Goal: Task Accomplishment & Management: Manage account settings

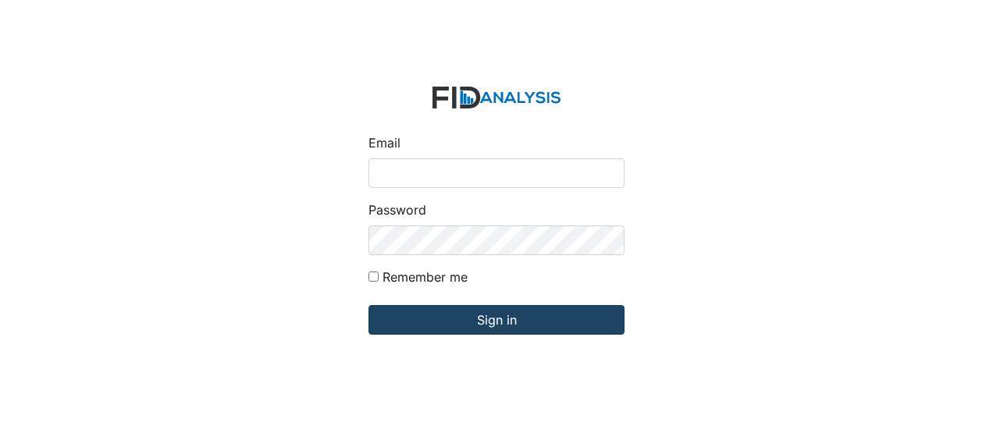
type input "Jbryant@lifeincorporated.com"
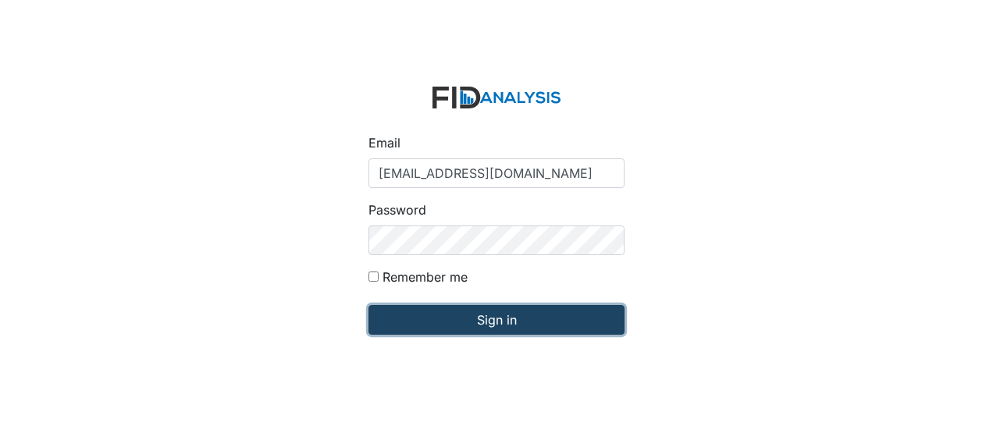
click at [432, 321] on input "Sign in" at bounding box center [496, 320] width 256 height 30
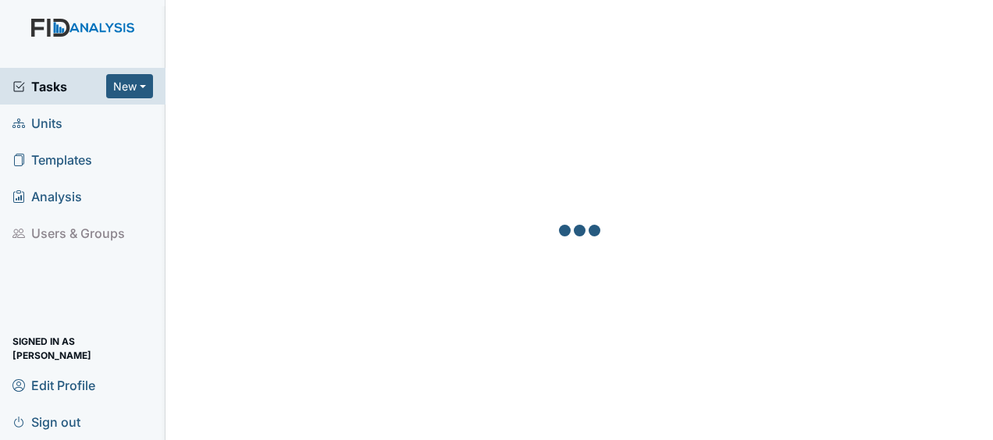
click at [49, 121] on span "Units" at bounding box center [37, 123] width 50 height 24
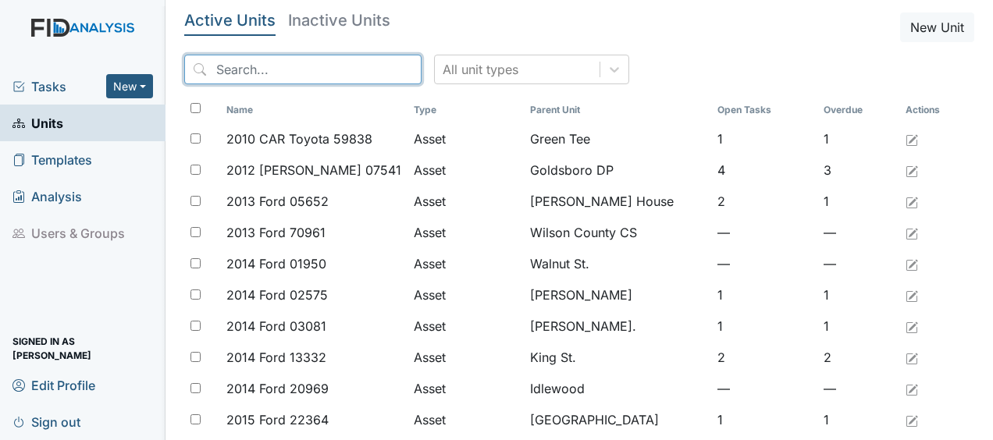
click at [257, 68] on input "search" at bounding box center [302, 70] width 237 height 30
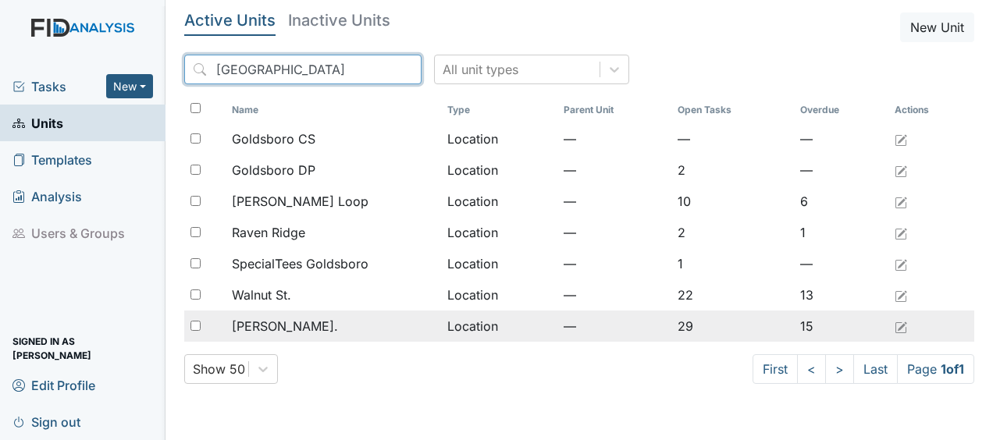
type input "goldsboro"
click at [492, 326] on td "Location" at bounding box center [499, 326] width 116 height 31
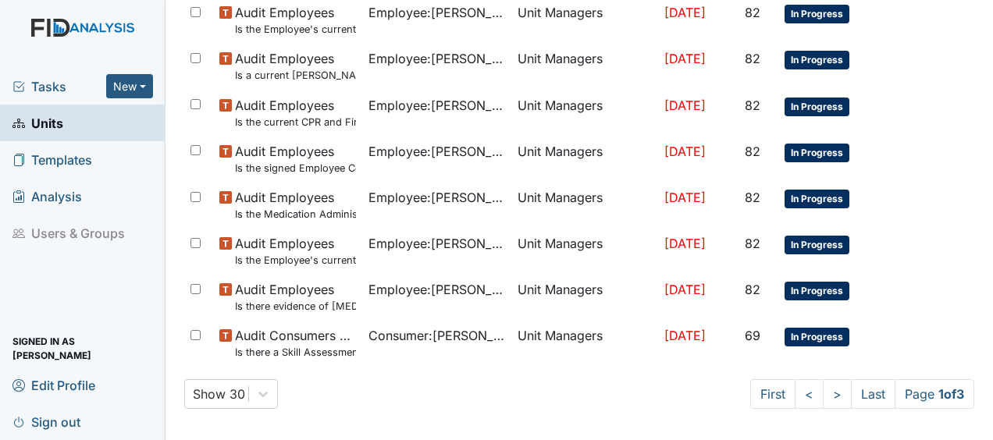
scroll to position [1227, 0]
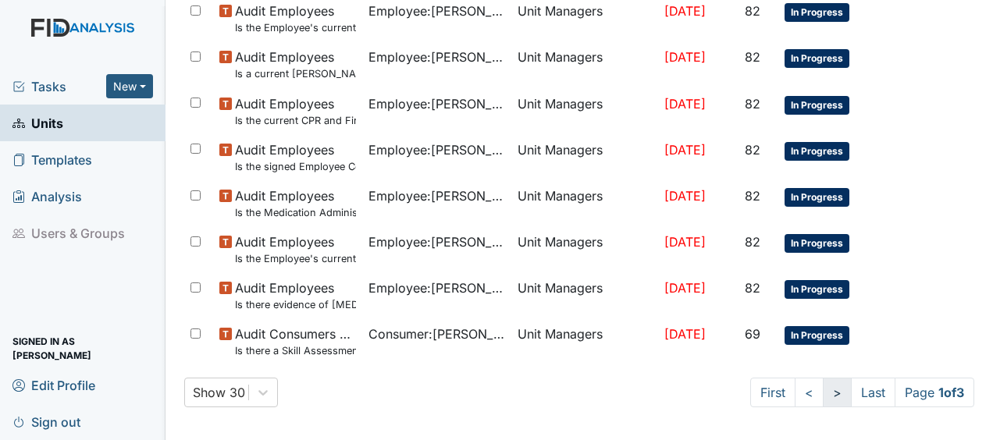
click at [824, 392] on link ">" at bounding box center [837, 393] width 29 height 30
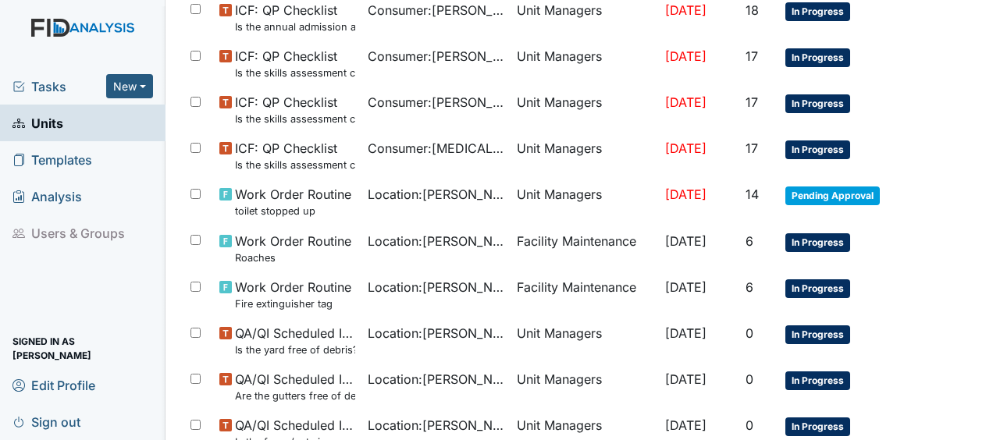
scroll to position [1202, 0]
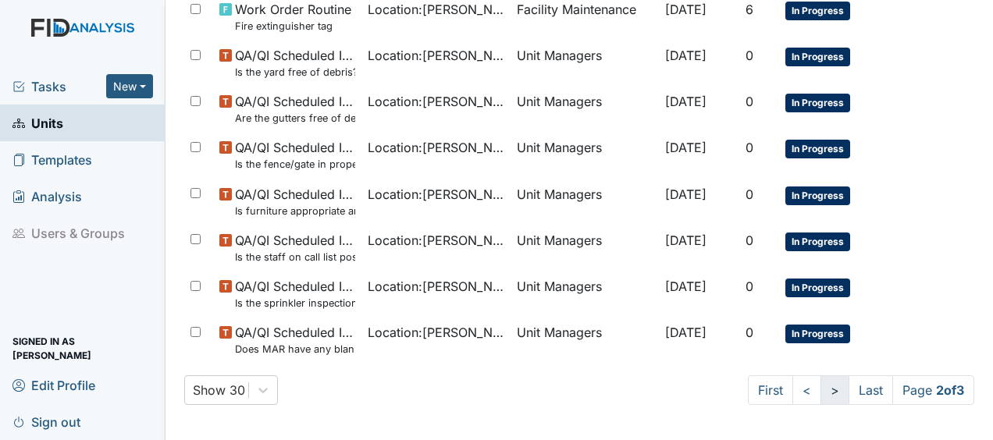
click at [821, 386] on link ">" at bounding box center [835, 391] width 29 height 30
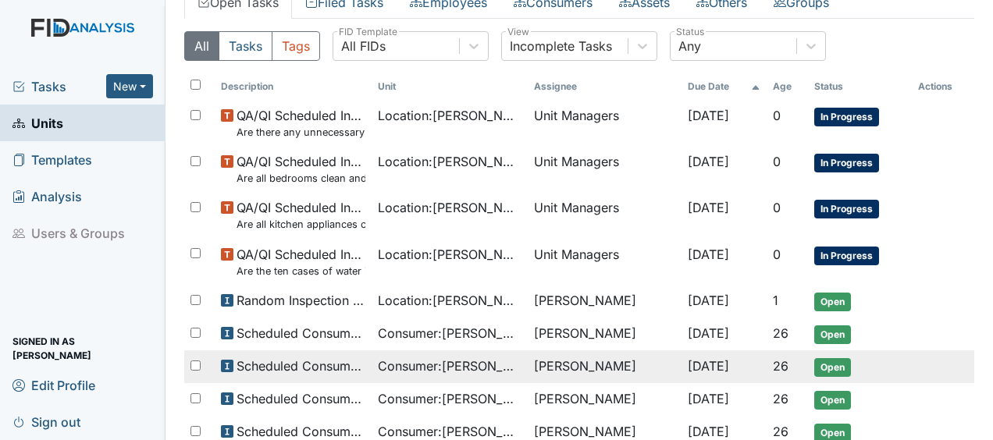
scroll to position [255, 0]
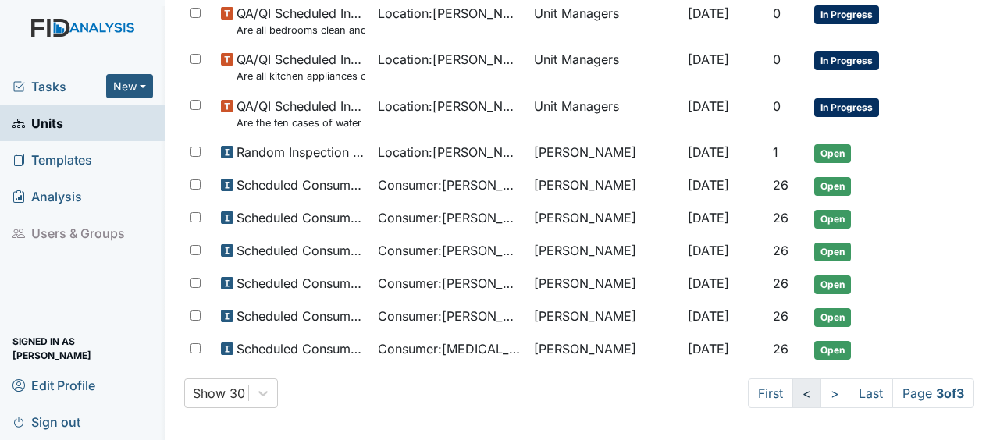
click at [792, 390] on link "<" at bounding box center [806, 394] width 29 height 30
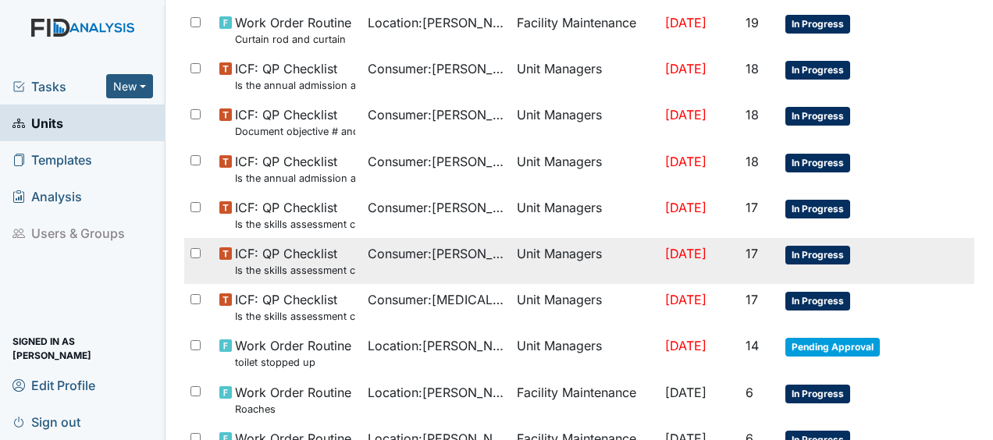
scroll to position [789, 0]
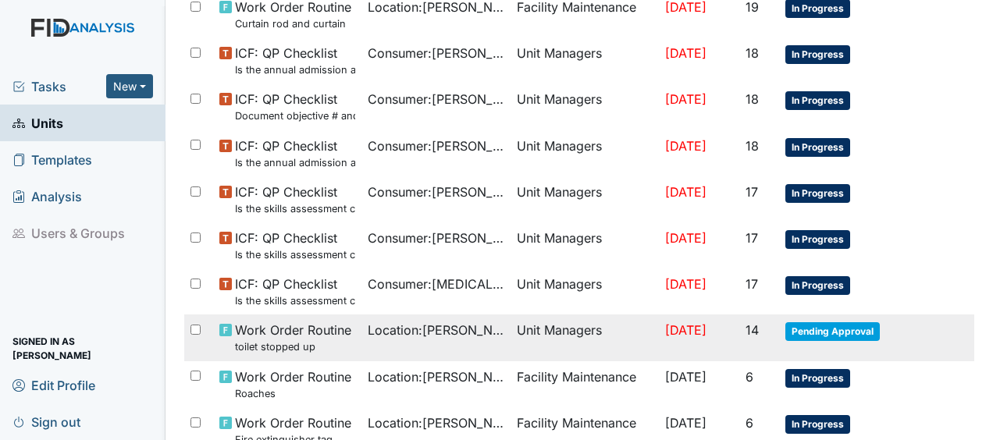
click at [688, 329] on span "[DATE]" at bounding box center [685, 330] width 41 height 16
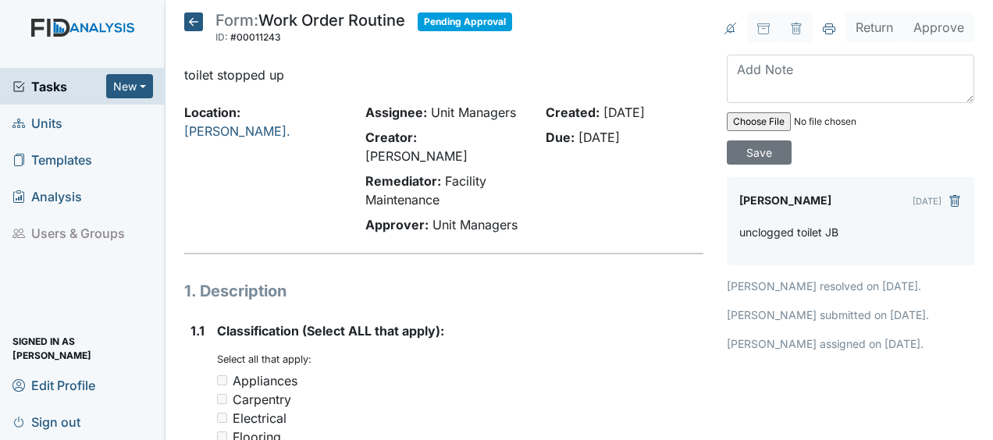
click at [198, 23] on icon at bounding box center [193, 21] width 19 height 19
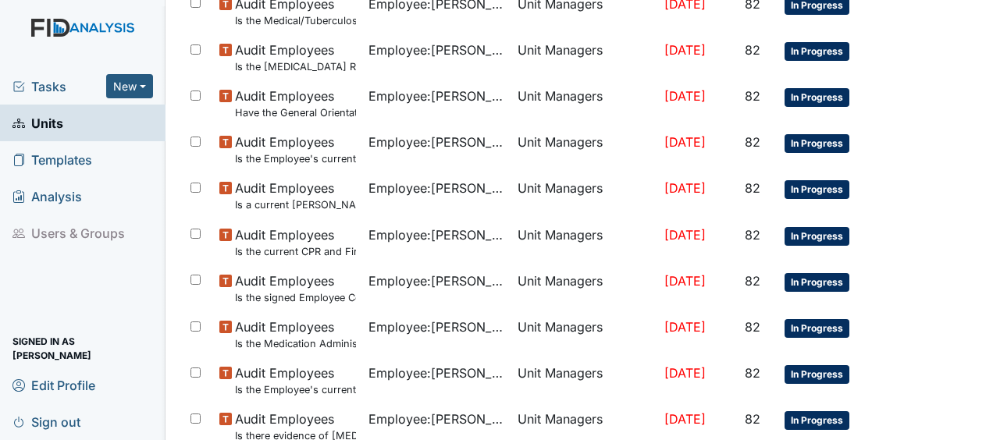
scroll to position [1230, 0]
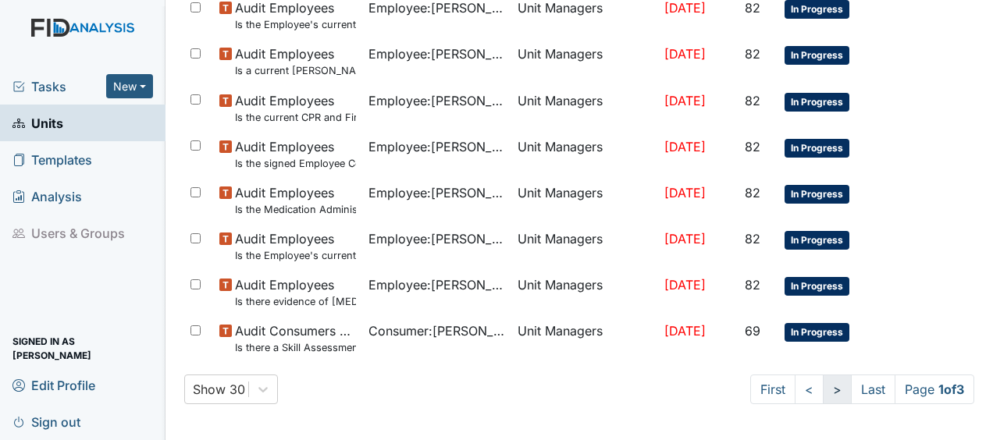
click at [823, 390] on link ">" at bounding box center [837, 390] width 29 height 30
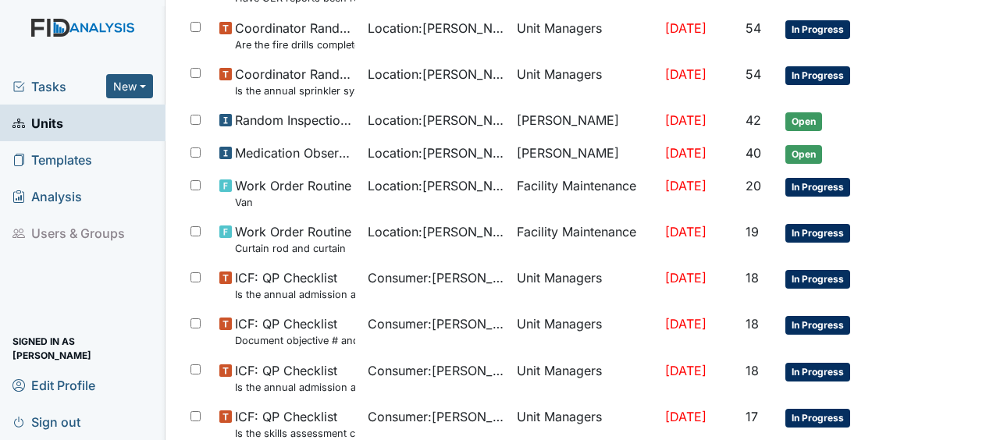
scroll to position [564, 0]
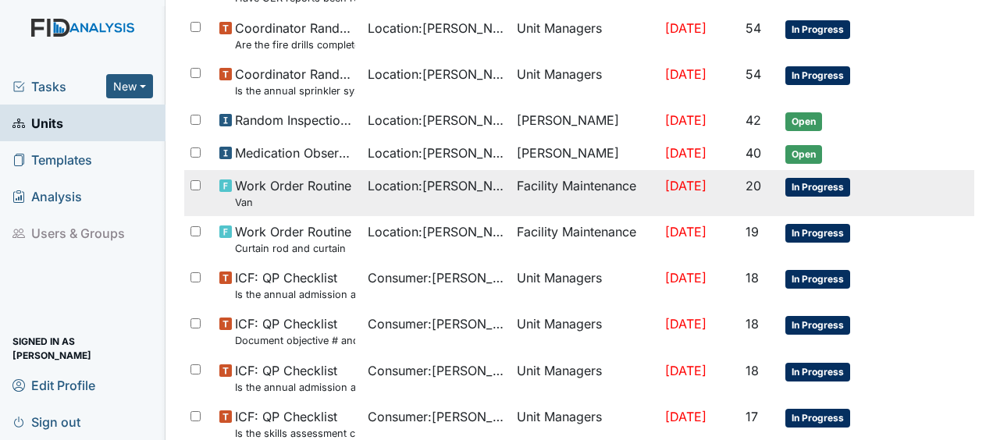
click at [659, 187] on td "[DATE]" at bounding box center [699, 193] width 80 height 46
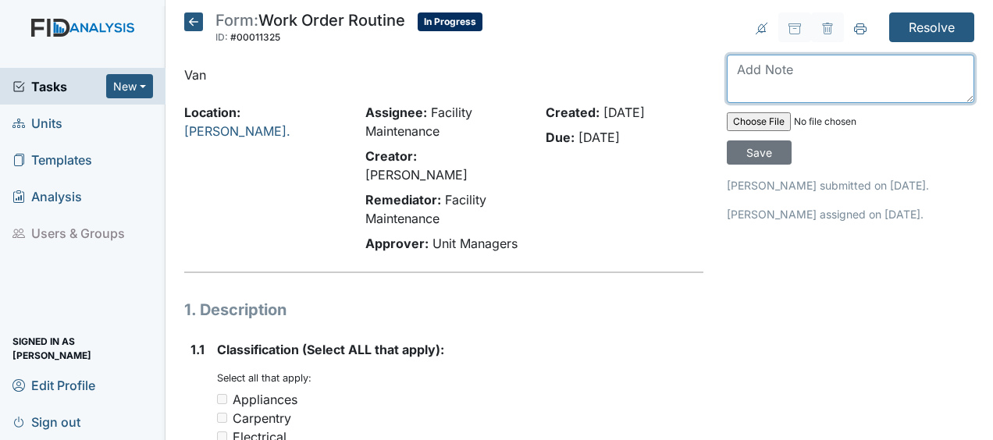
click at [748, 84] on textarea at bounding box center [850, 79] width 247 height 48
type textarea "washed and cleaned van JB"
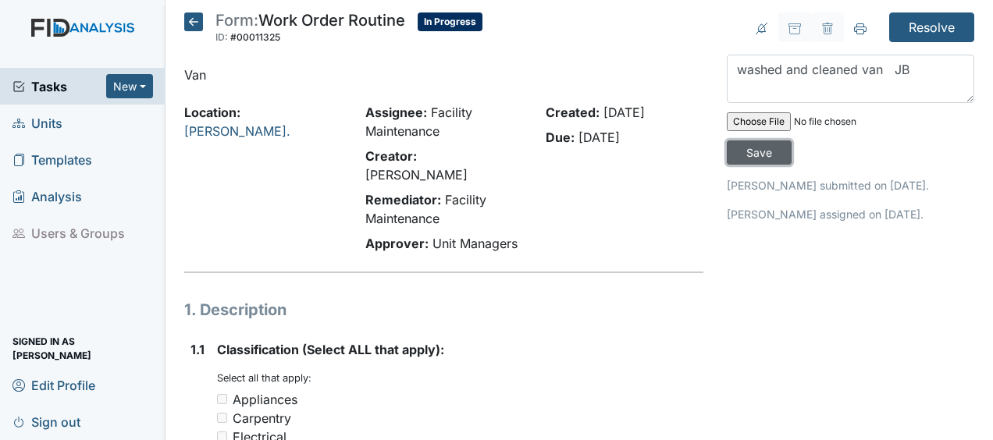
click at [756, 153] on input "Save" at bounding box center [759, 153] width 65 height 24
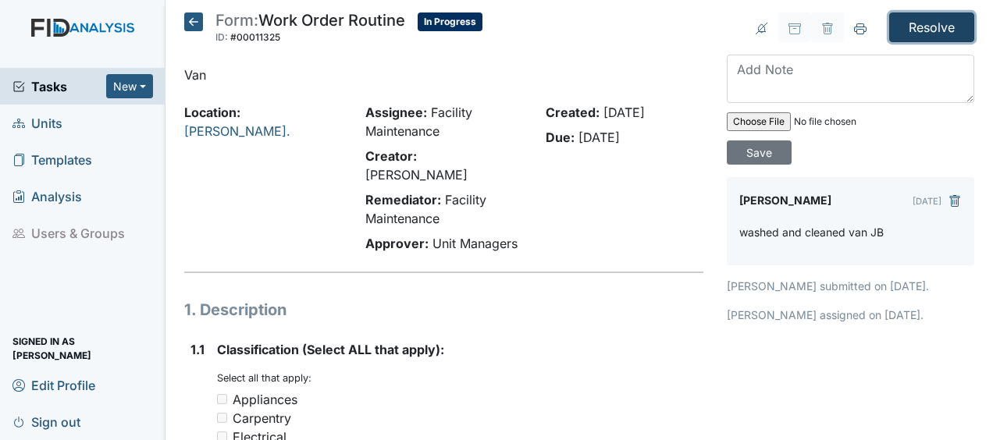
click at [930, 23] on input "Resolve" at bounding box center [931, 27] width 85 height 30
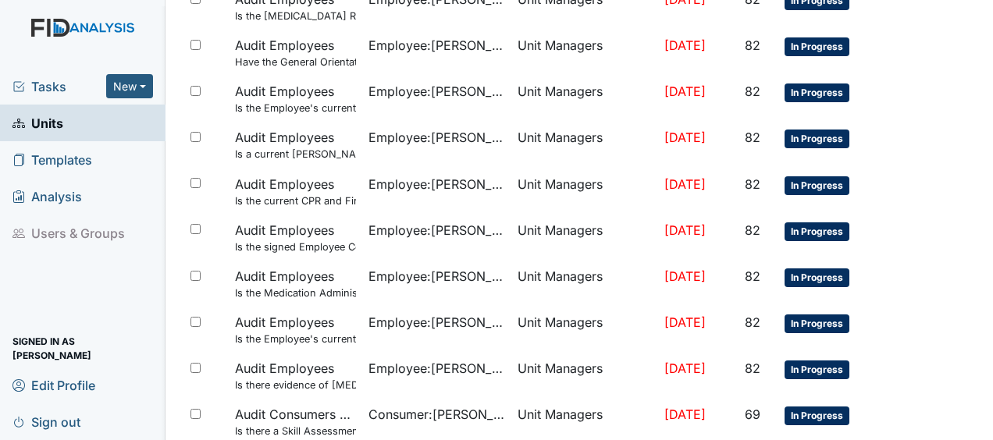
scroll to position [1281, 0]
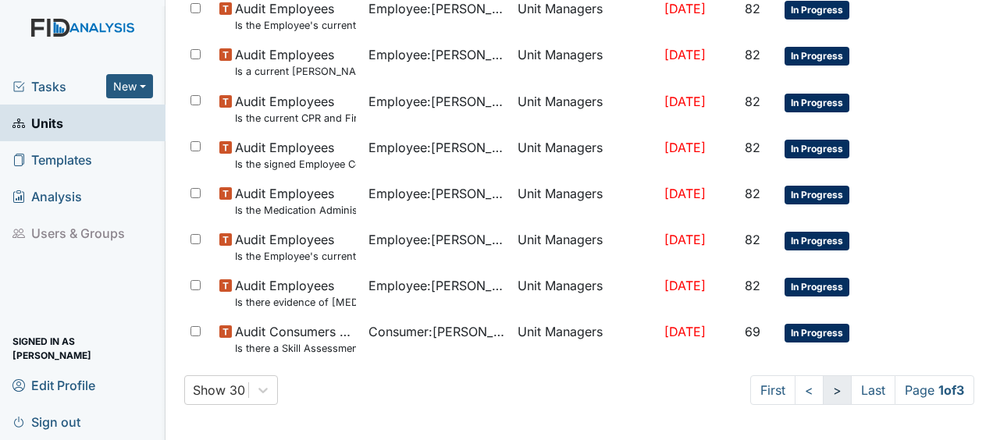
click at [824, 384] on link ">" at bounding box center [837, 391] width 29 height 30
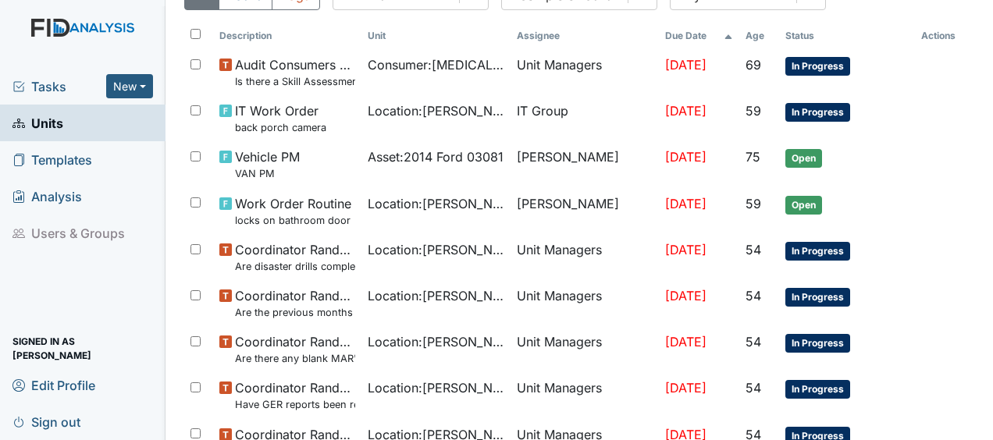
scroll to position [197, 0]
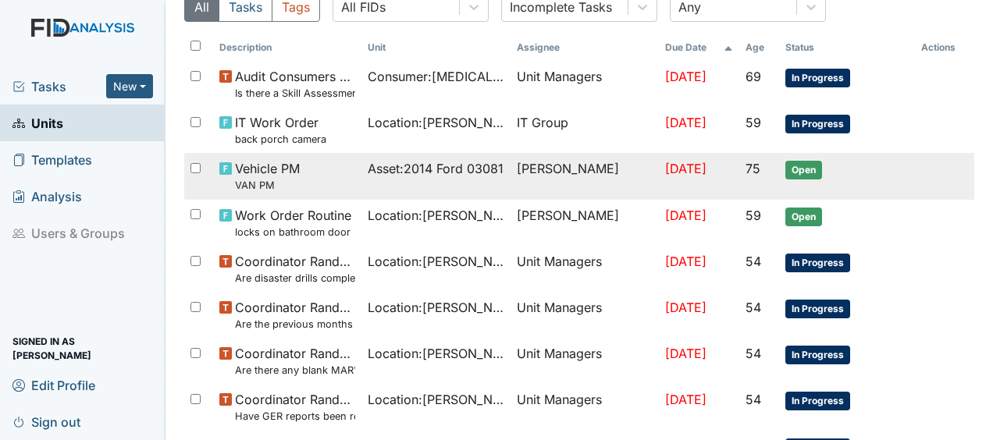
click at [573, 169] on td "James Bryant" at bounding box center [585, 176] width 148 height 46
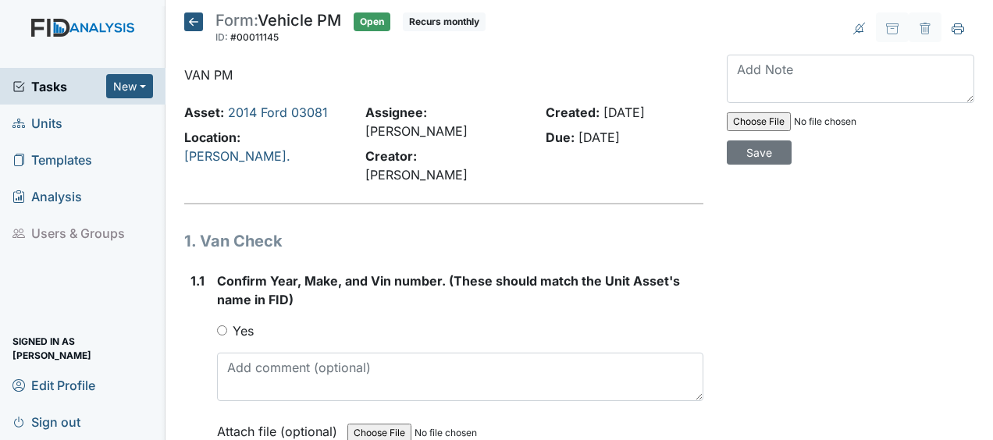
click at [192, 27] on icon at bounding box center [193, 21] width 19 height 19
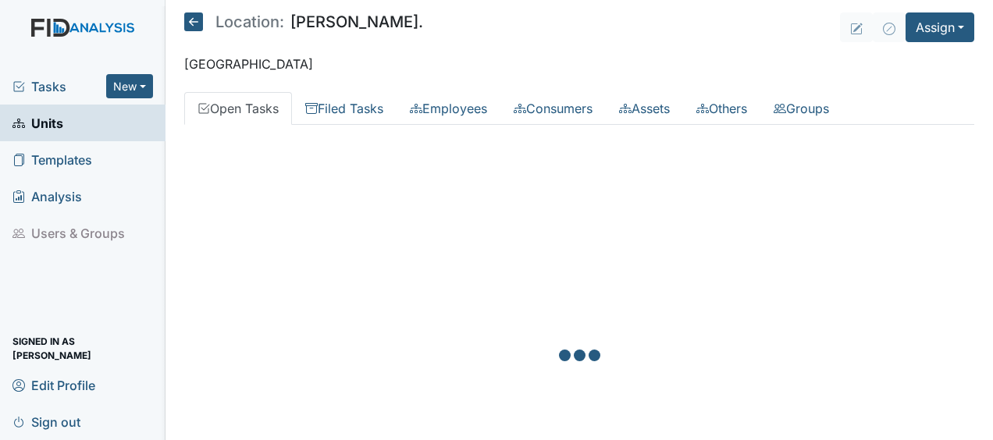
click at [192, 27] on icon at bounding box center [193, 21] width 19 height 19
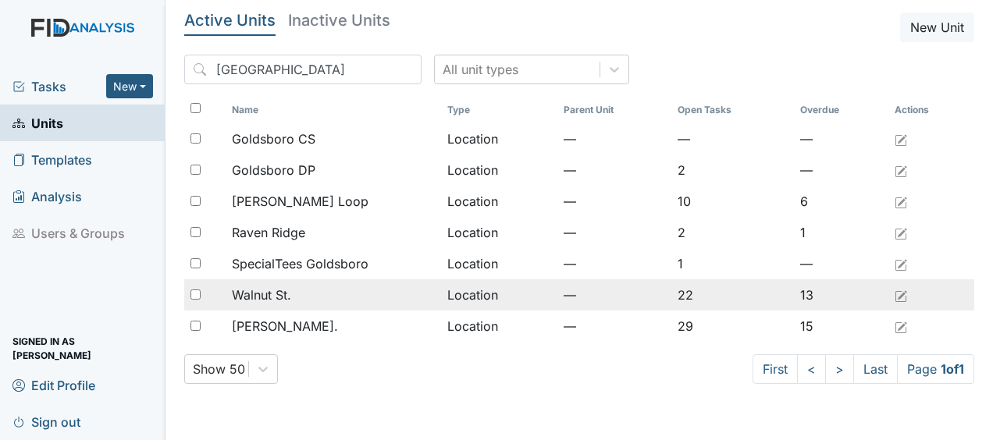
click at [335, 298] on div "Walnut St." at bounding box center [333, 295] width 202 height 19
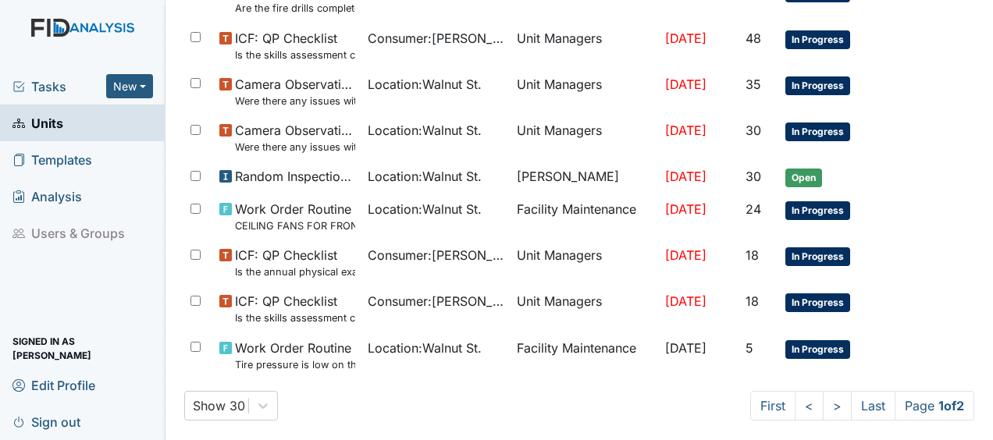
scroll to position [1021, 0]
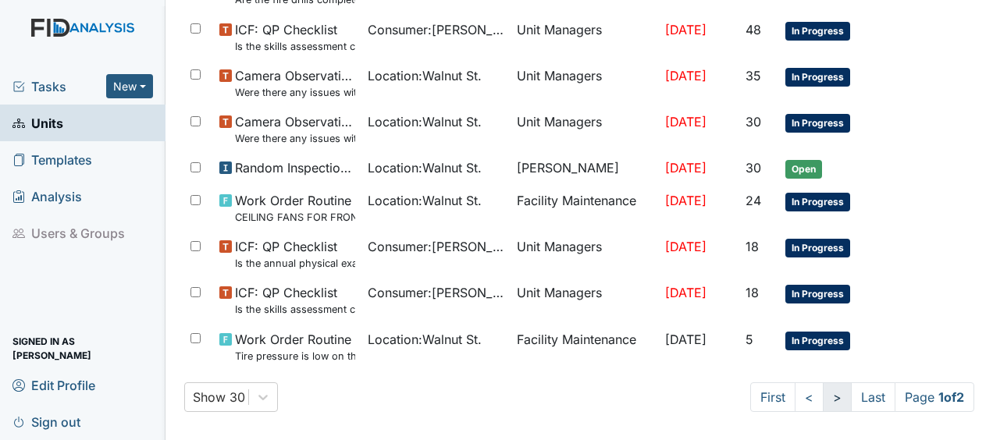
click at [823, 397] on link ">" at bounding box center [837, 398] width 29 height 30
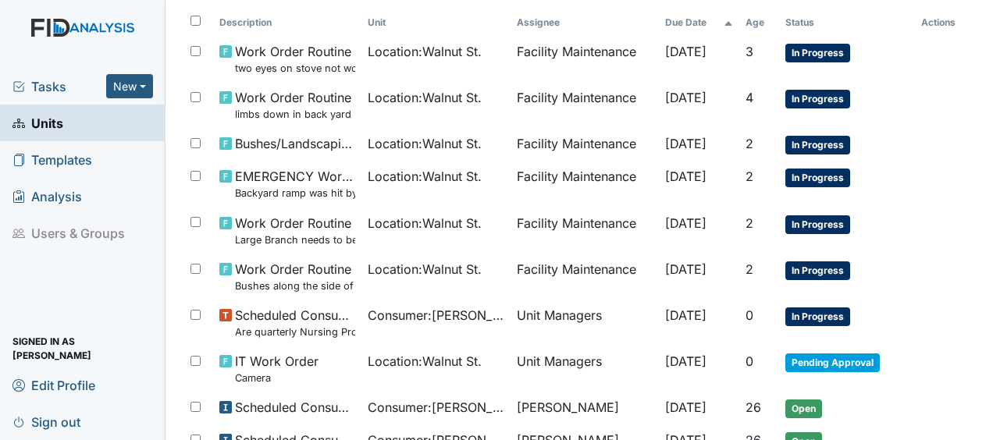
scroll to position [0, 0]
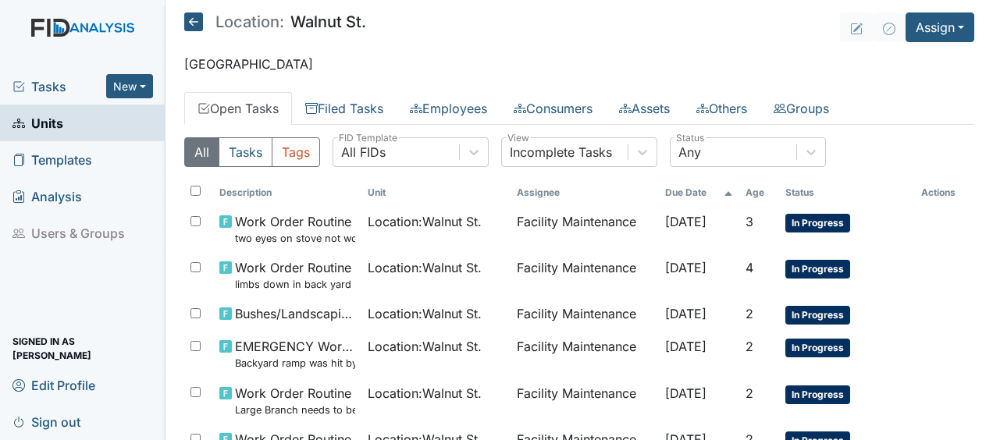
click at [194, 20] on icon at bounding box center [193, 21] width 19 height 19
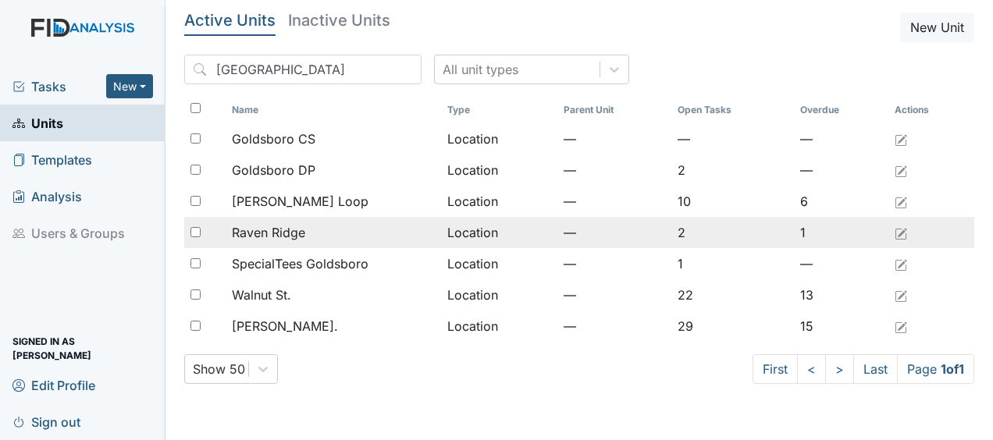
click at [271, 231] on span "Raven Ridge" at bounding box center [268, 232] width 73 height 19
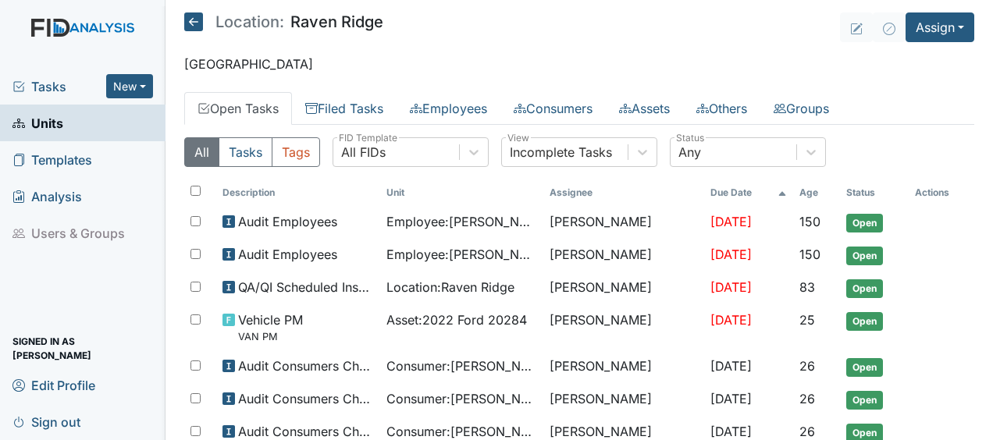
click at [194, 23] on icon at bounding box center [193, 21] width 19 height 19
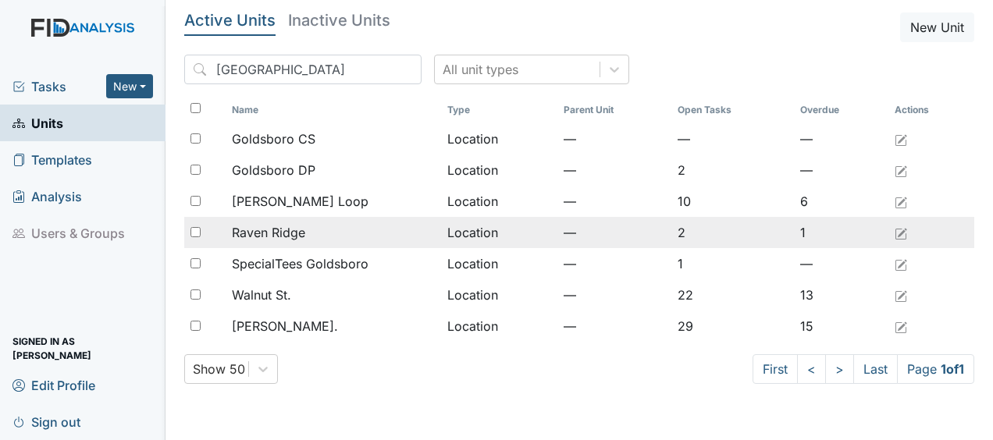
click at [290, 231] on span "Raven Ridge" at bounding box center [268, 232] width 73 height 19
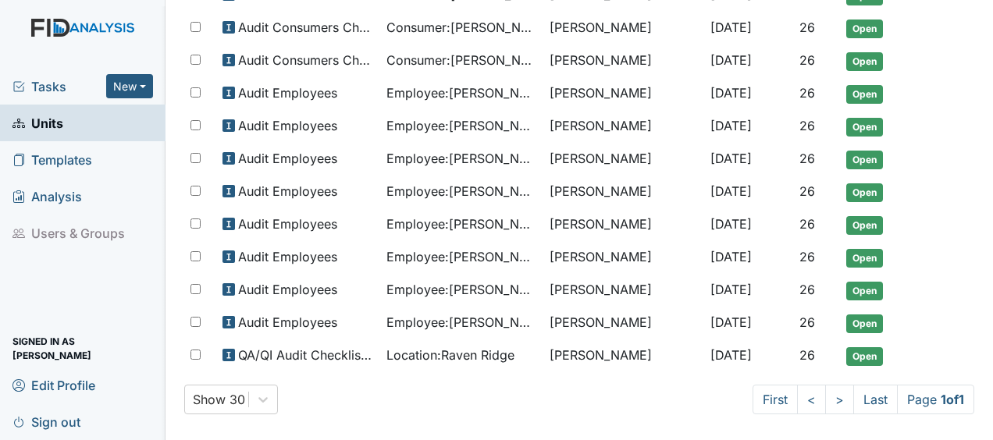
scroll to position [471, 0]
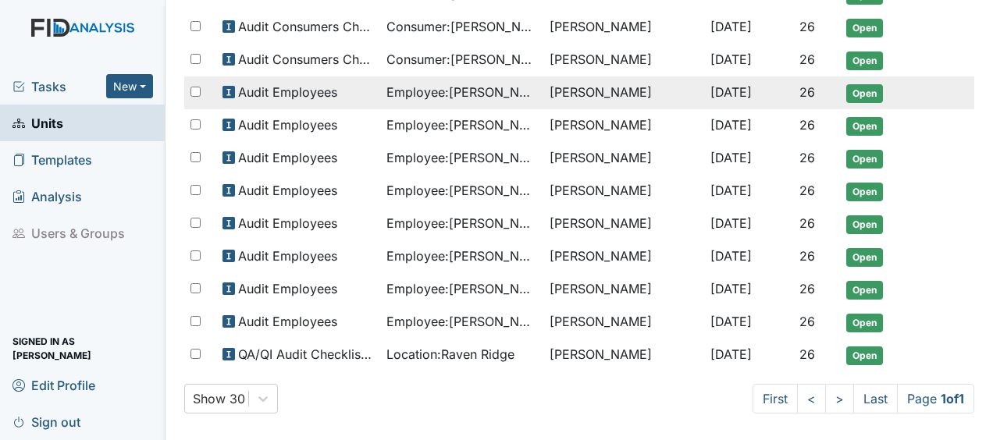
click at [710, 92] on span "Aug 31, 2025" at bounding box center [730, 92] width 41 height 16
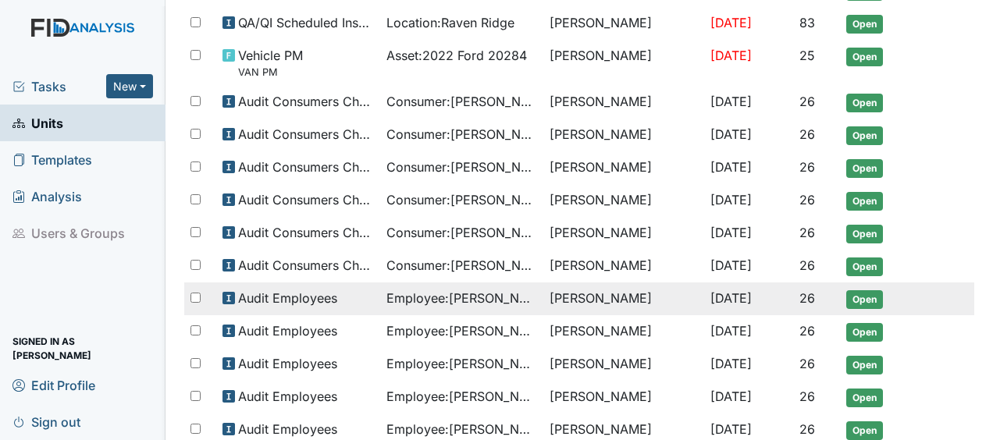
scroll to position [201, 0]
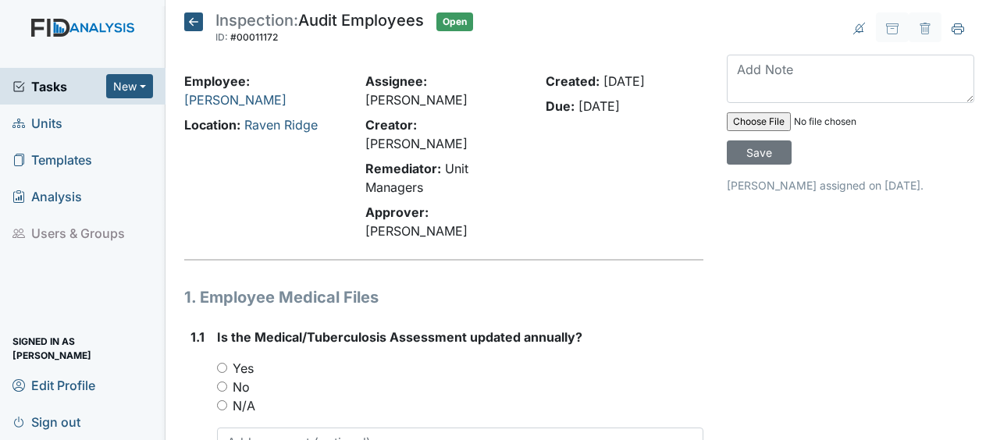
scroll to position [16, 0]
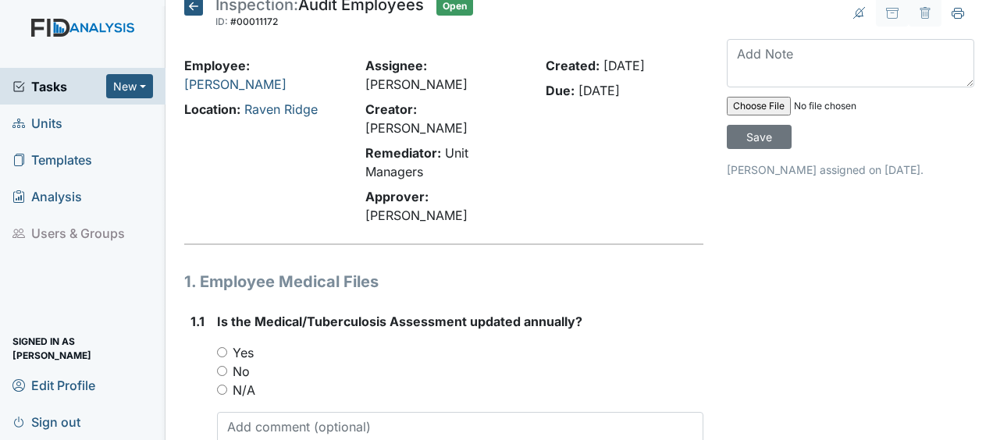
click at [194, 8] on icon at bounding box center [193, 6] width 19 height 19
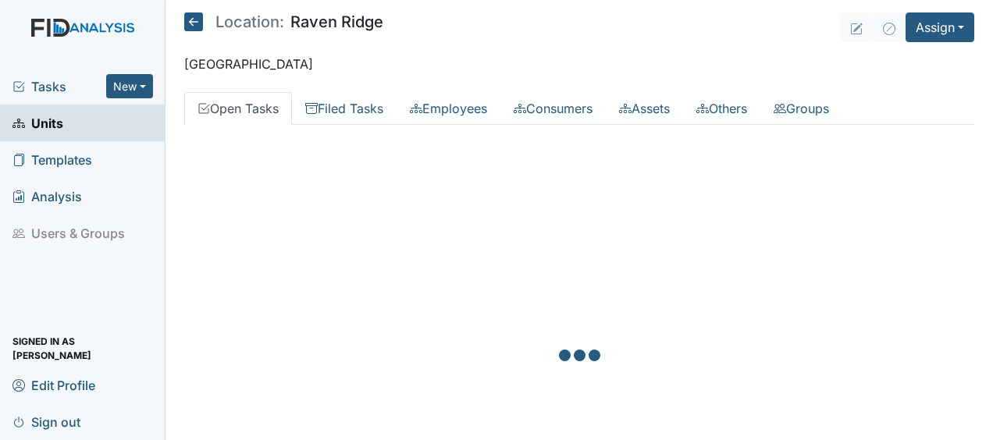
click at [192, 20] on icon at bounding box center [193, 21] width 19 height 19
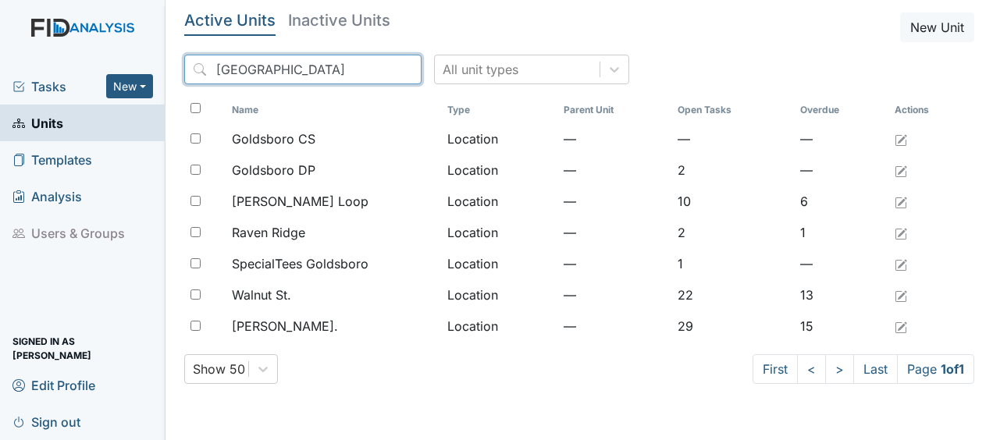
click at [371, 70] on input "[GEOGRAPHIC_DATA]" at bounding box center [302, 70] width 237 height 30
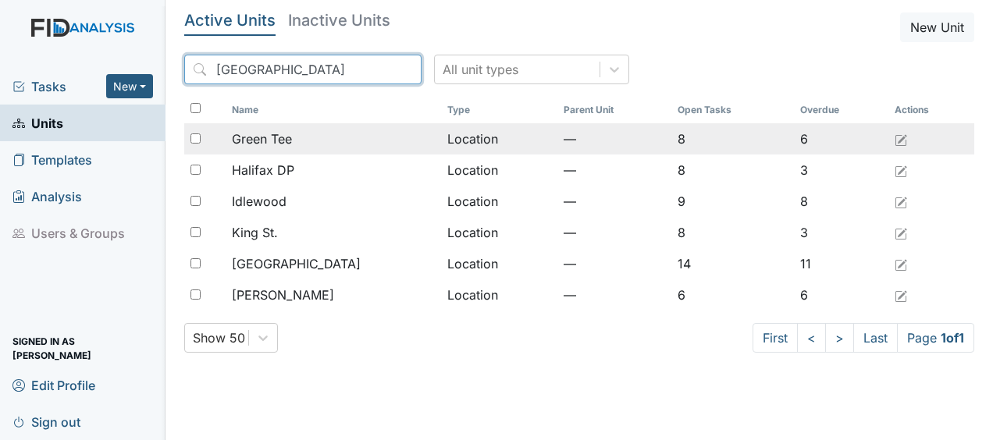
type input "[GEOGRAPHIC_DATA]"
click at [441, 136] on td "Location" at bounding box center [499, 138] width 116 height 31
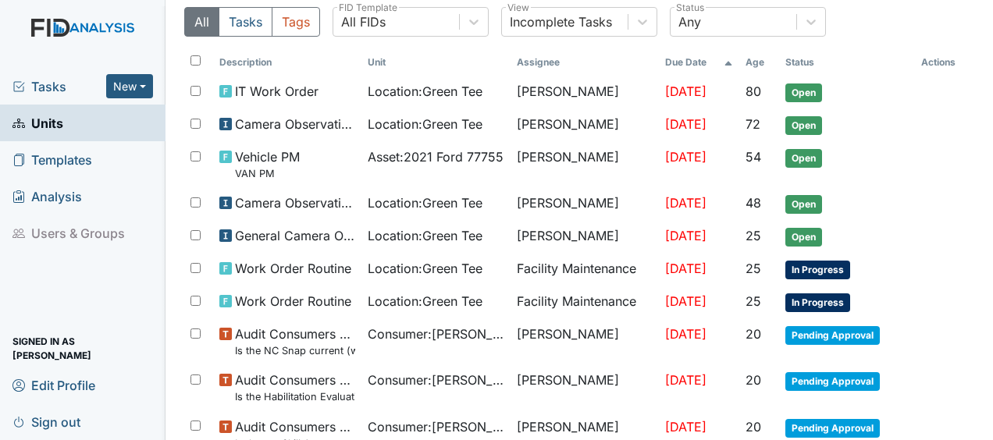
scroll to position [142, 0]
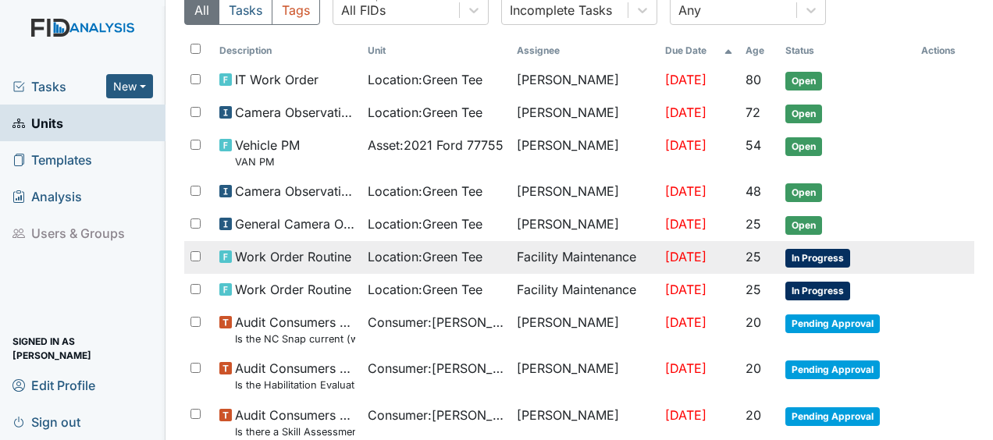
click at [412, 258] on span "Location : Green Tee" at bounding box center [425, 256] width 115 height 19
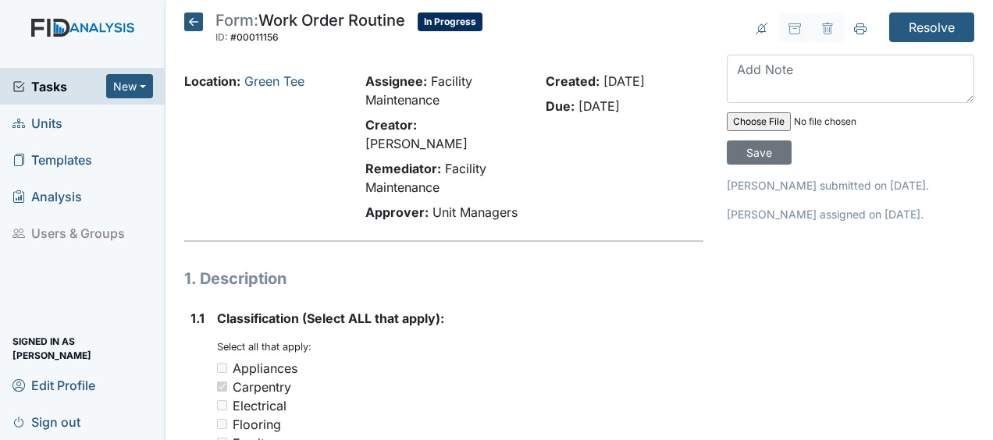
click at [196, 24] on icon at bounding box center [193, 21] width 19 height 19
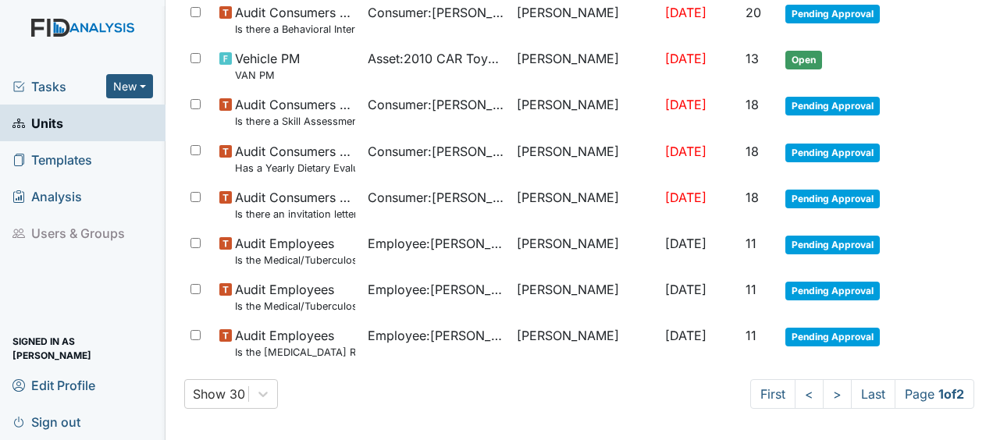
scroll to position [1147, 0]
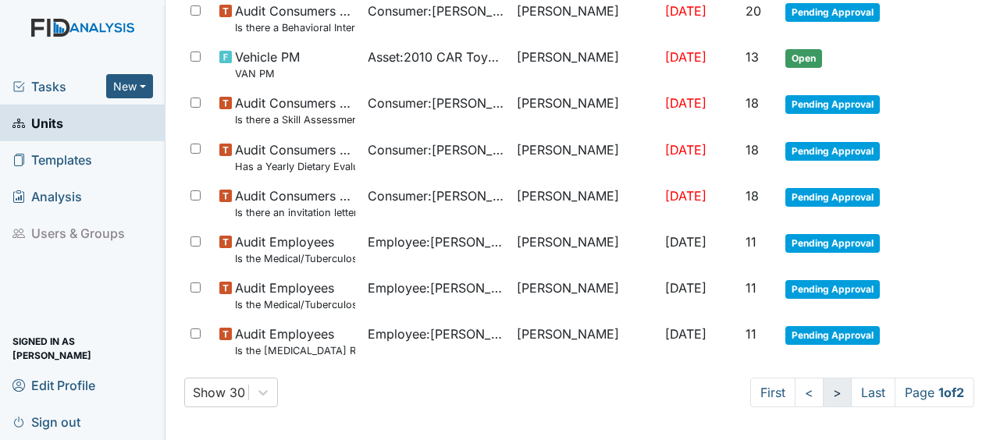
click at [823, 392] on link ">" at bounding box center [837, 393] width 29 height 30
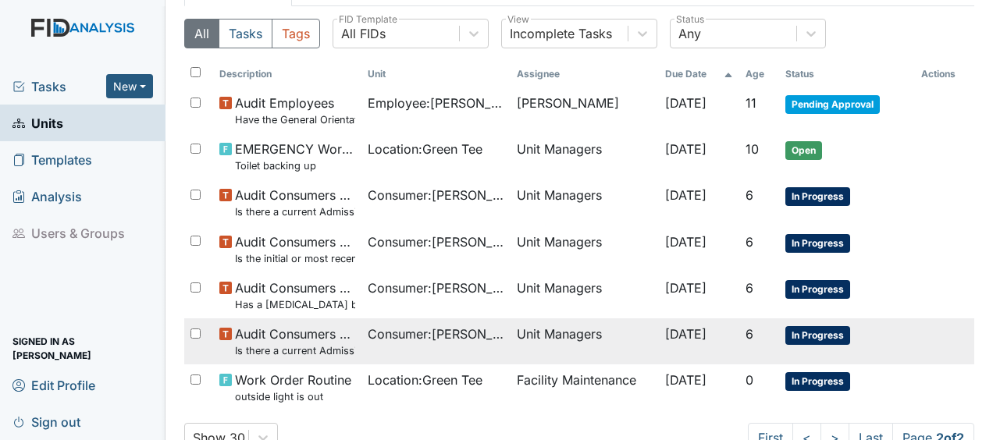
scroll to position [119, 0]
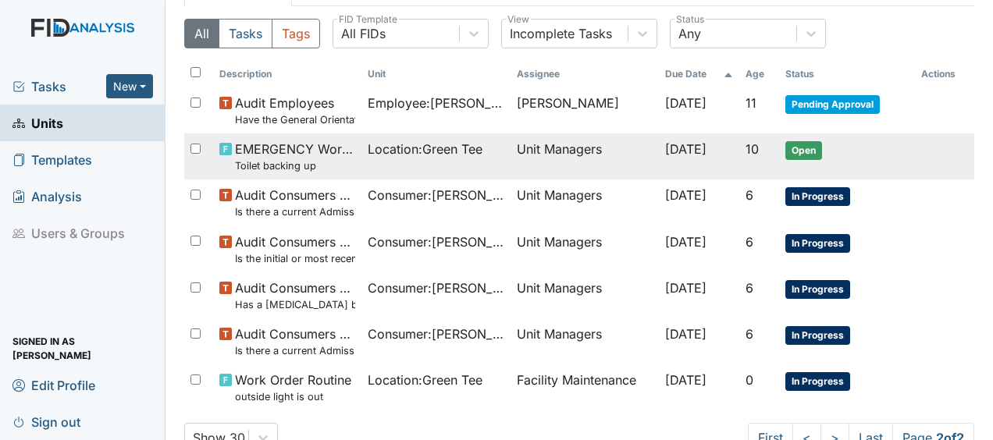
click at [665, 154] on span "[DATE]" at bounding box center [685, 149] width 41 height 16
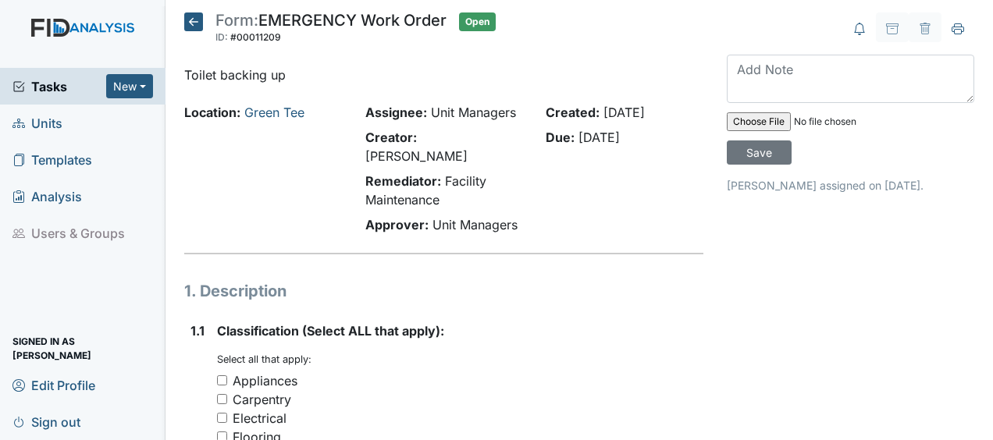
click at [650, 208] on div "Created: Aug 1, 2025 Due: Aug 15, 2025" at bounding box center [624, 171] width 181 height 137
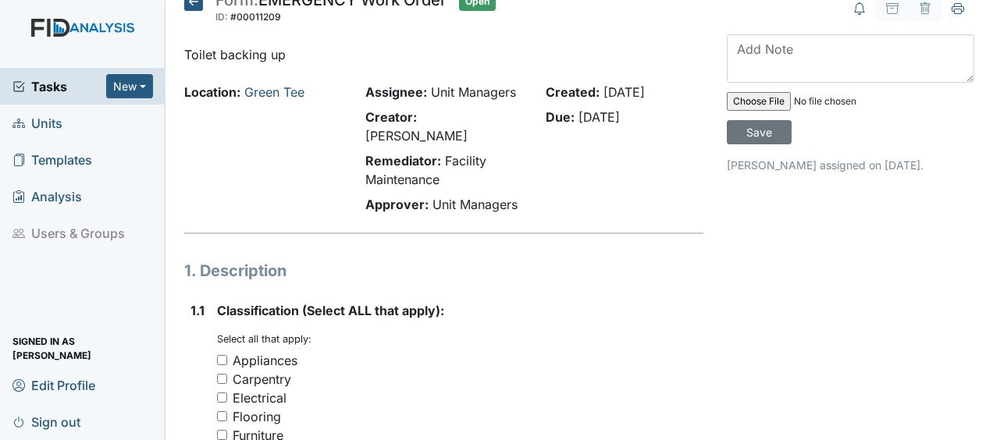
scroll to position [17, 0]
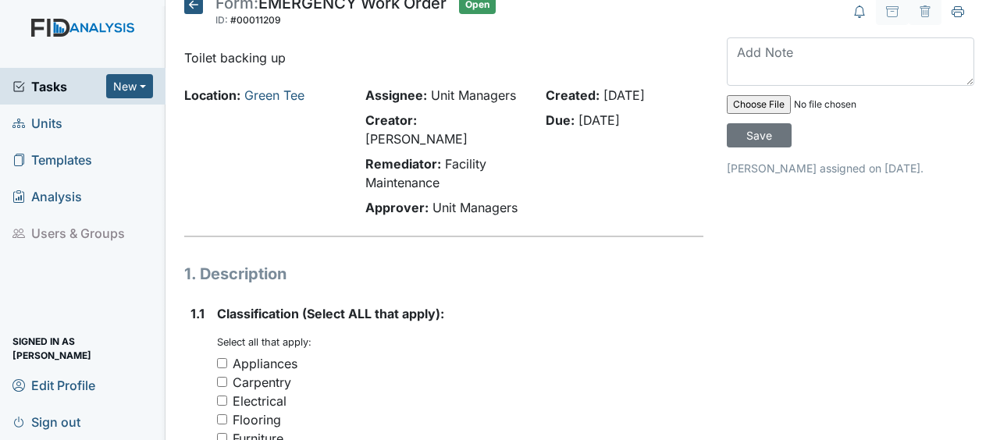
click at [192, 2] on icon at bounding box center [193, 4] width 19 height 19
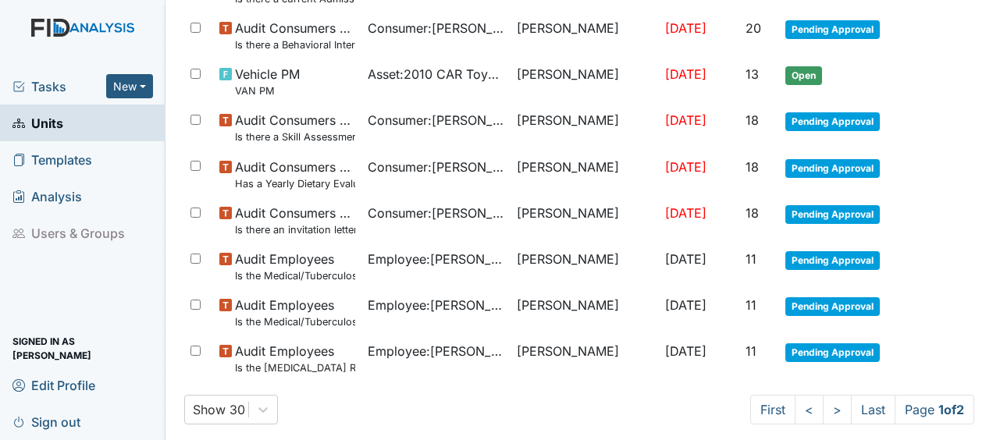
scroll to position [1147, 0]
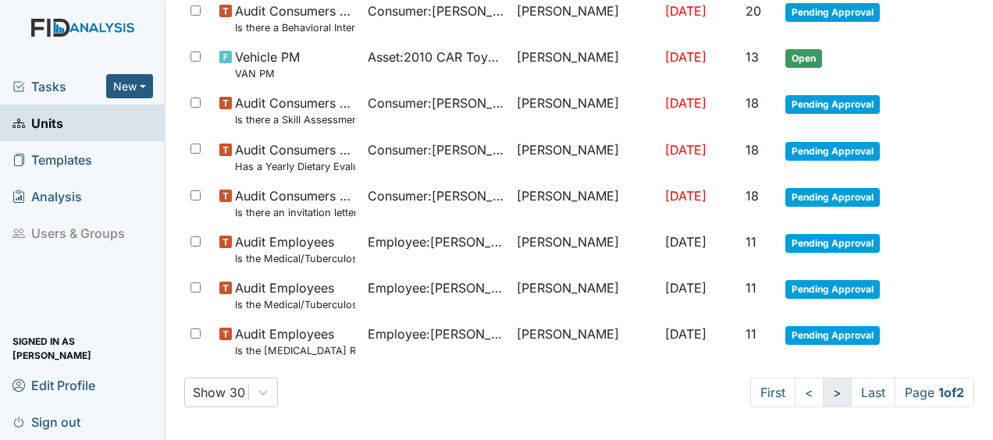
click at [823, 385] on link ">" at bounding box center [837, 393] width 29 height 30
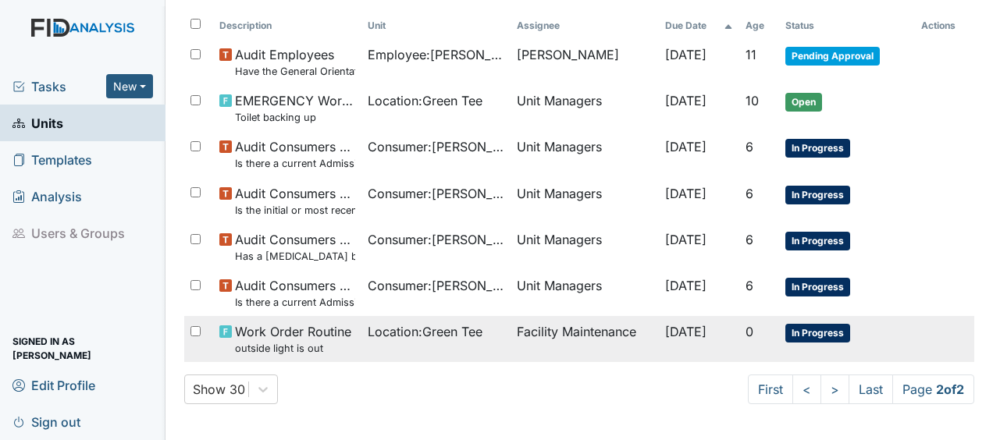
click at [454, 336] on span "Location : Green Tee" at bounding box center [425, 331] width 115 height 19
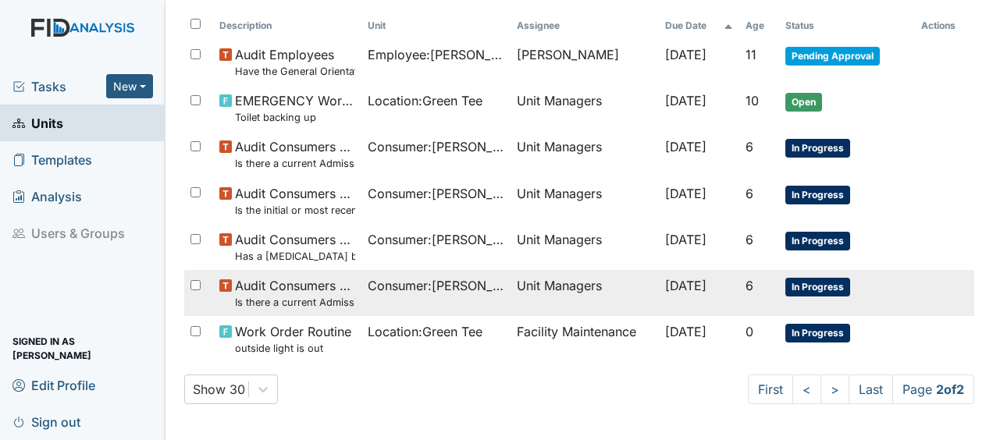
scroll to position [0, 0]
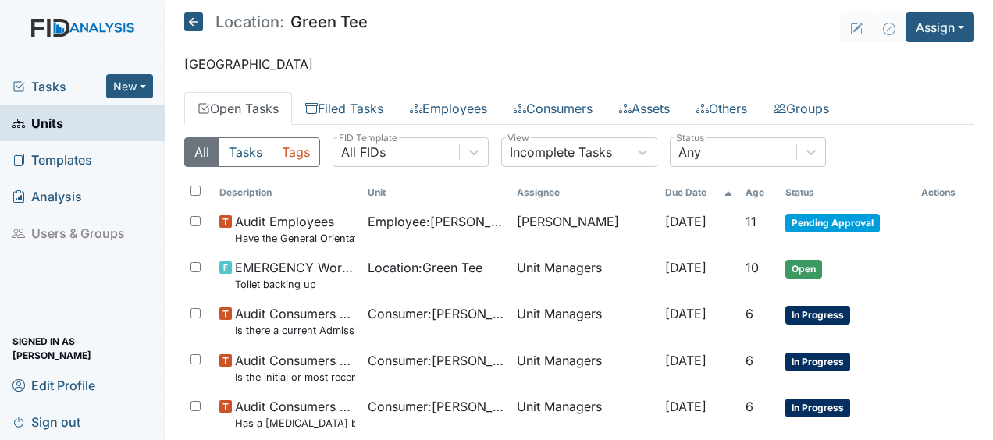
click at [194, 14] on icon at bounding box center [193, 21] width 19 height 19
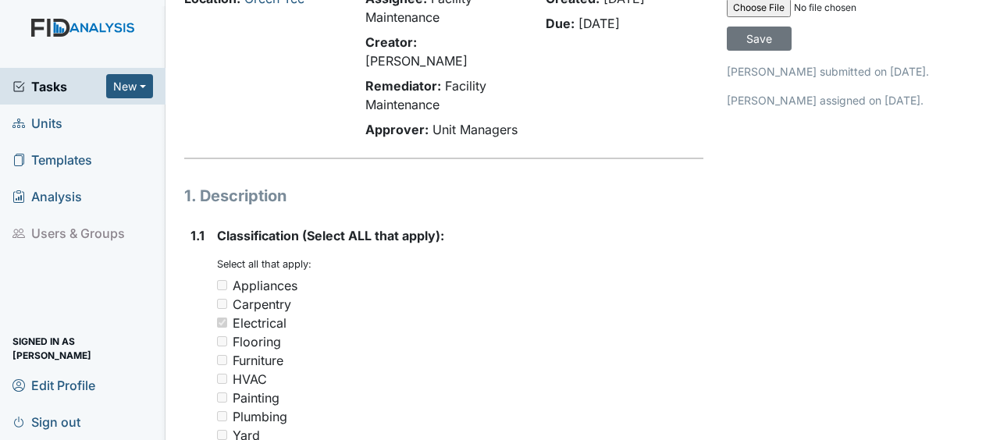
scroll to position [87, 0]
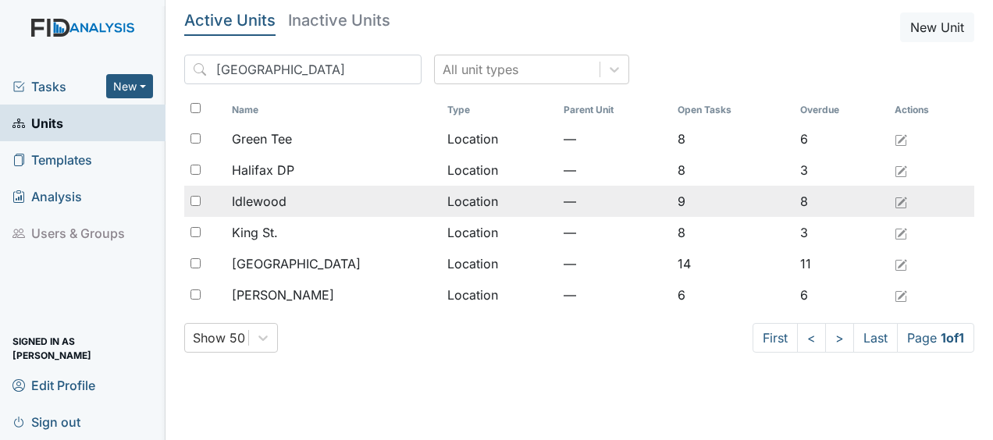
click at [295, 203] on div "Idlewood" at bounding box center [333, 201] width 202 height 19
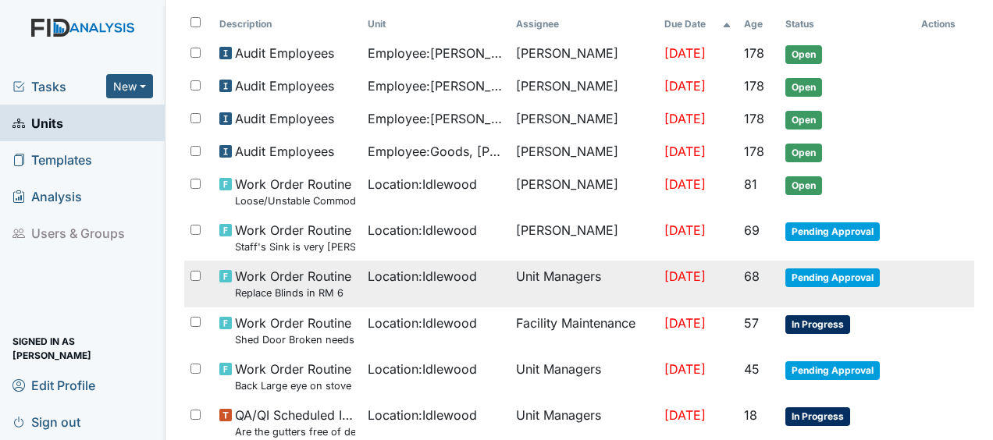
scroll to position [169, 0]
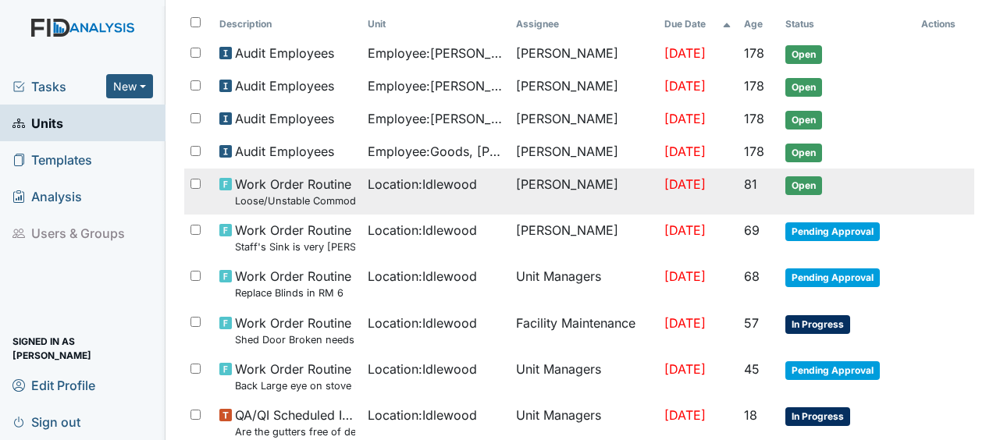
click at [310, 189] on span "Work Order Routine Loose/Unstable Commode in non handicapped bathroom" at bounding box center [295, 192] width 120 height 34
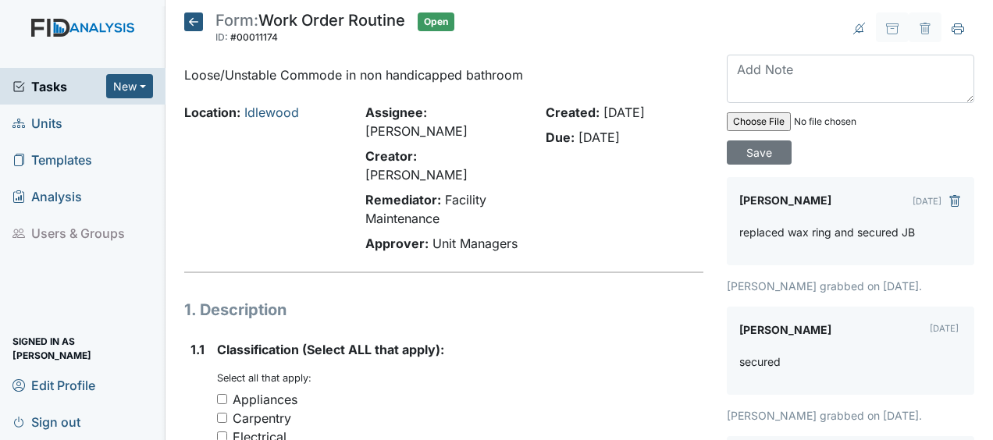
click at [198, 27] on icon at bounding box center [193, 21] width 19 height 19
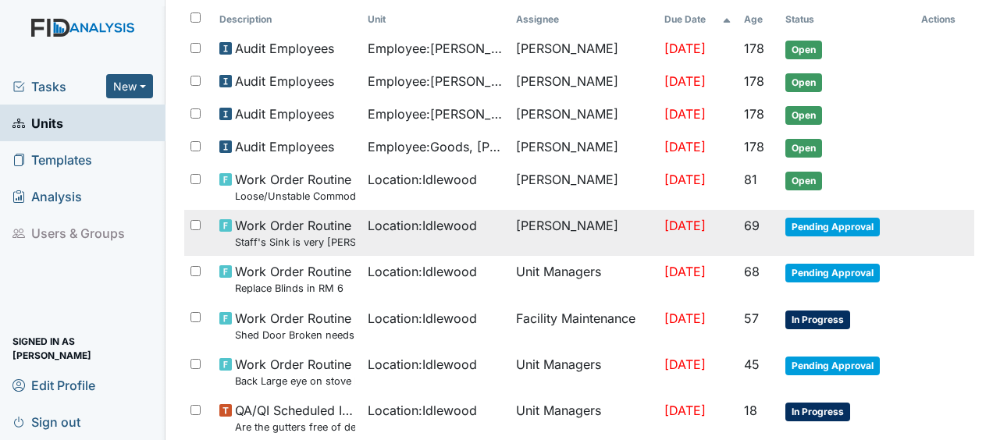
scroll to position [173, 0]
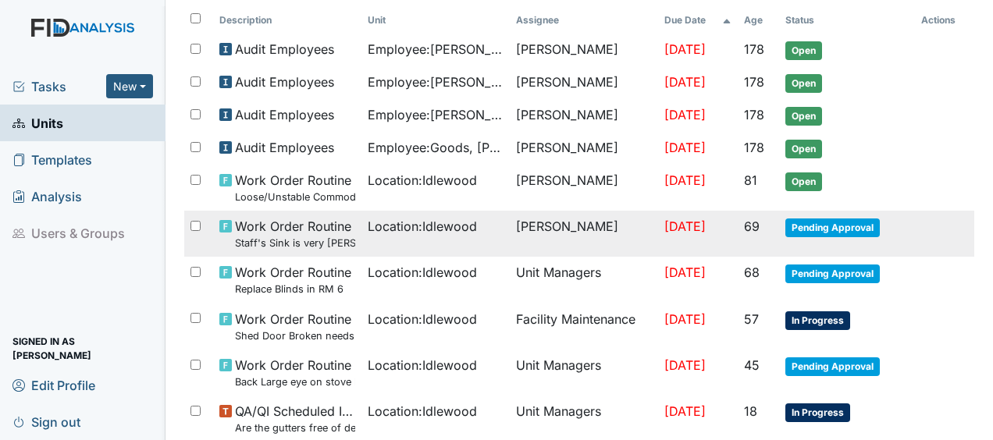
click at [315, 222] on span "Work Order Routine Staff's Sink is very rusty" at bounding box center [295, 234] width 120 height 34
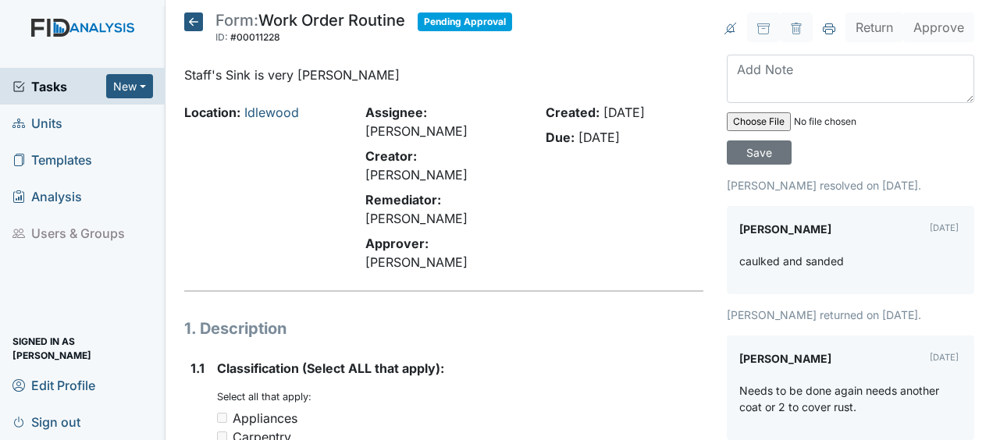
click at [197, 23] on icon at bounding box center [193, 21] width 19 height 19
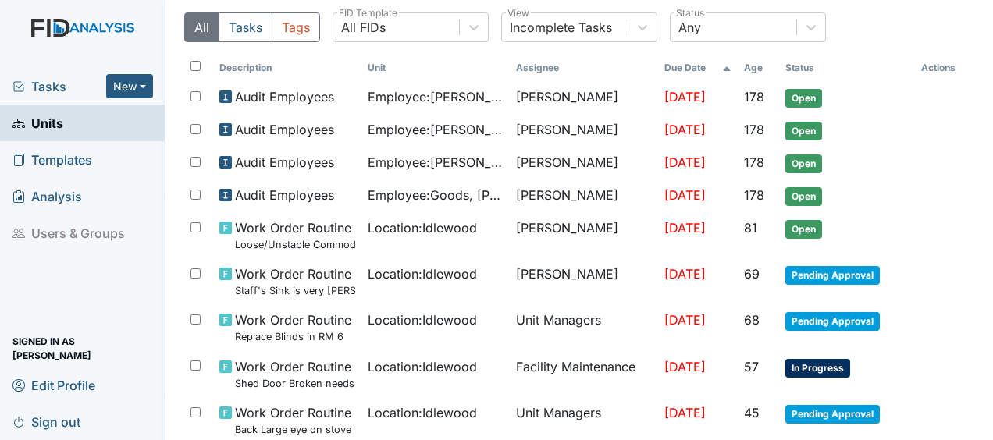
scroll to position [139, 0]
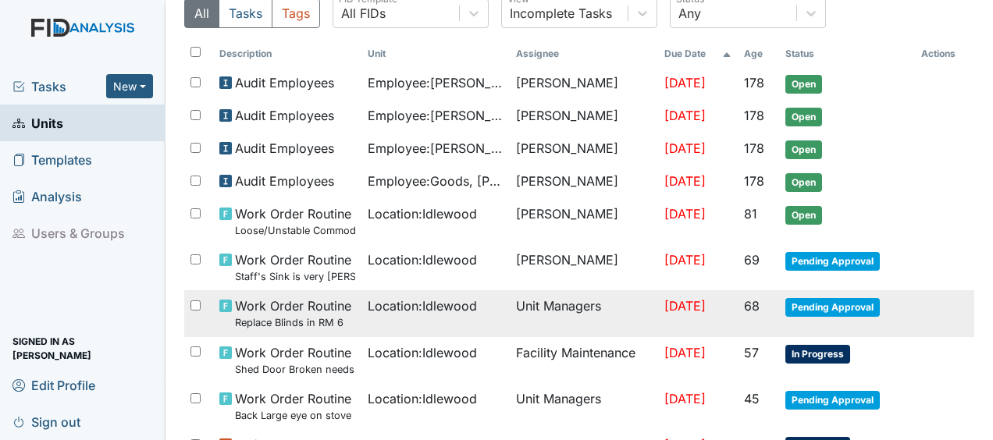
click at [257, 299] on span "Work Order Routine Replace Blinds in RM 6" at bounding box center [293, 314] width 116 height 34
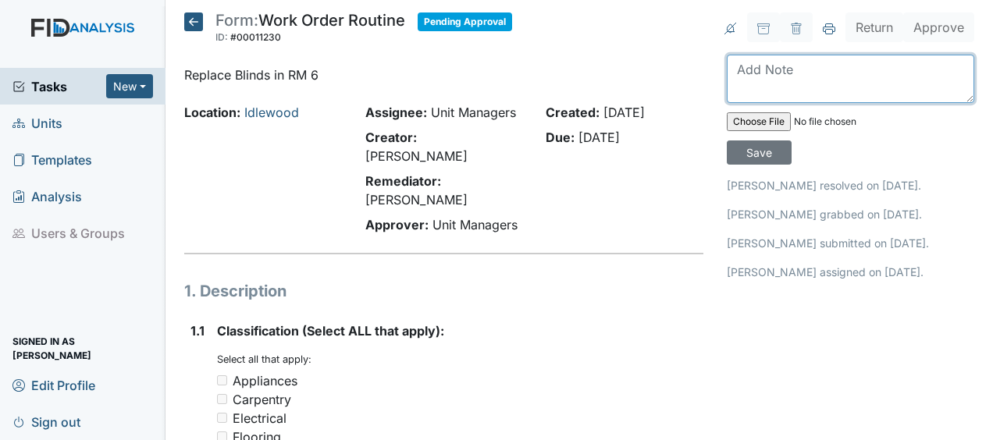
click at [737, 77] on textarea at bounding box center [850, 79] width 247 height 48
type textarea "replaced blinds twice JB"
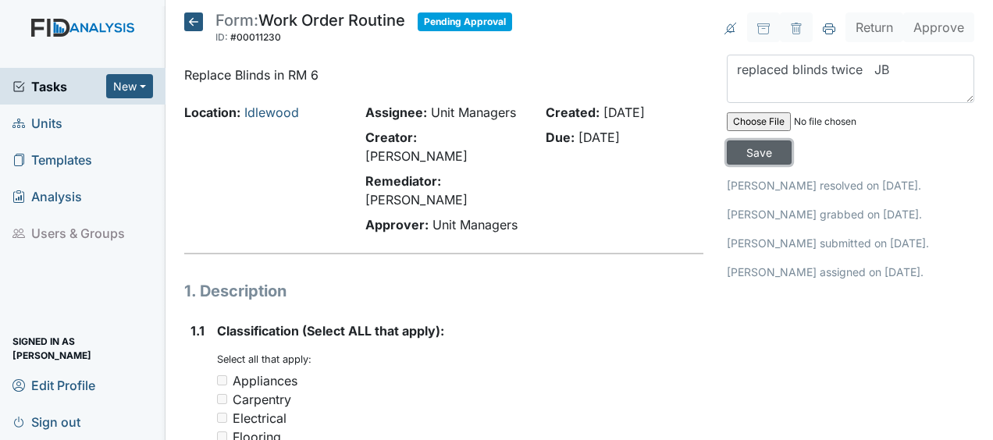
click at [752, 150] on input "Save" at bounding box center [759, 153] width 65 height 24
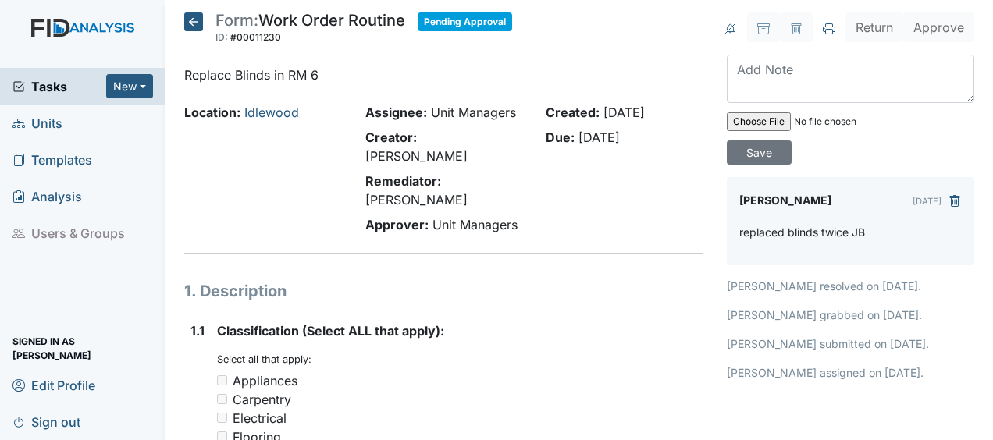
click at [195, 16] on icon at bounding box center [193, 21] width 19 height 19
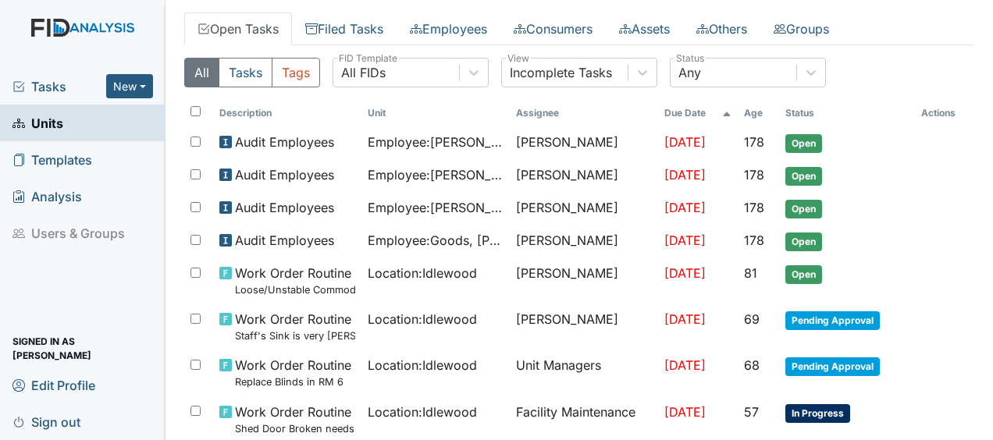
scroll to position [67, 0]
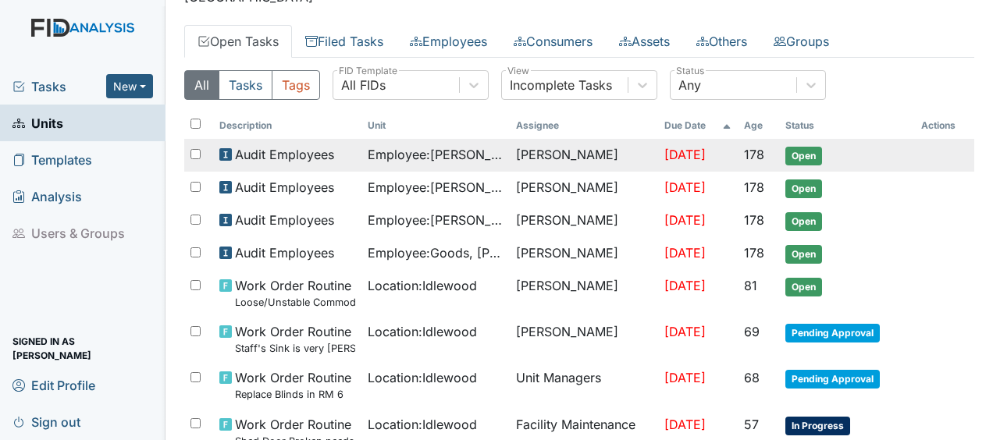
click at [387, 139] on td "Employee : Barbour, Kristie" at bounding box center [435, 155] width 148 height 33
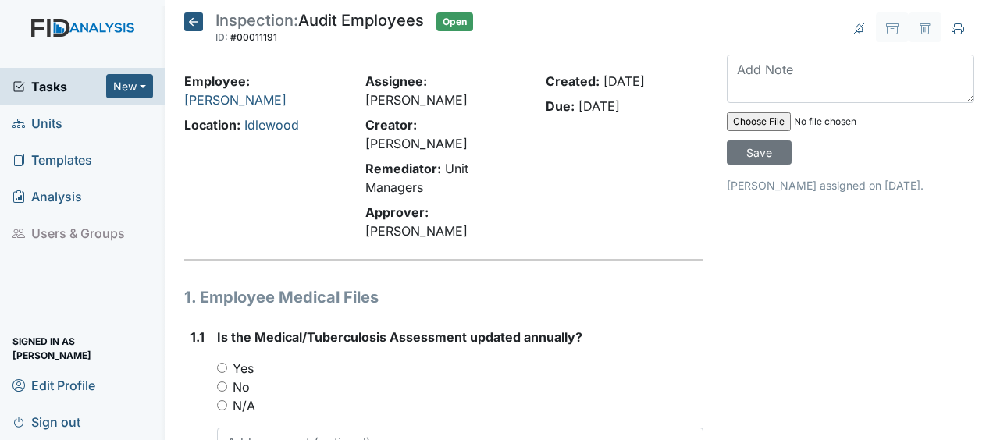
click at [192, 26] on icon at bounding box center [193, 21] width 19 height 19
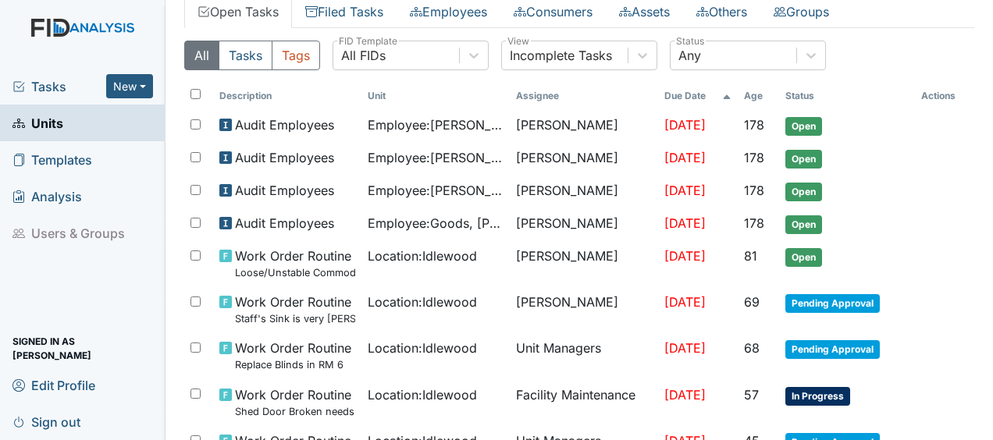
scroll to position [122, 0]
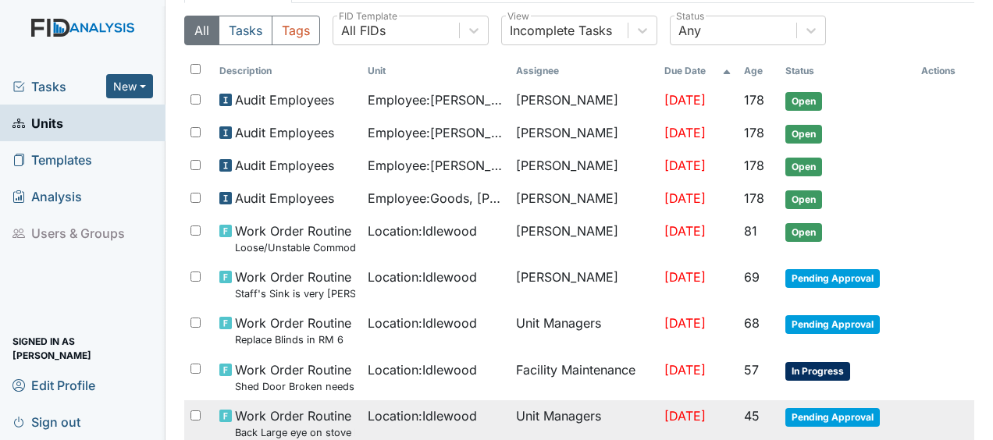
click at [288, 409] on span "Work Order Routine Back Large eye on stove burned out" at bounding box center [295, 424] width 120 height 34
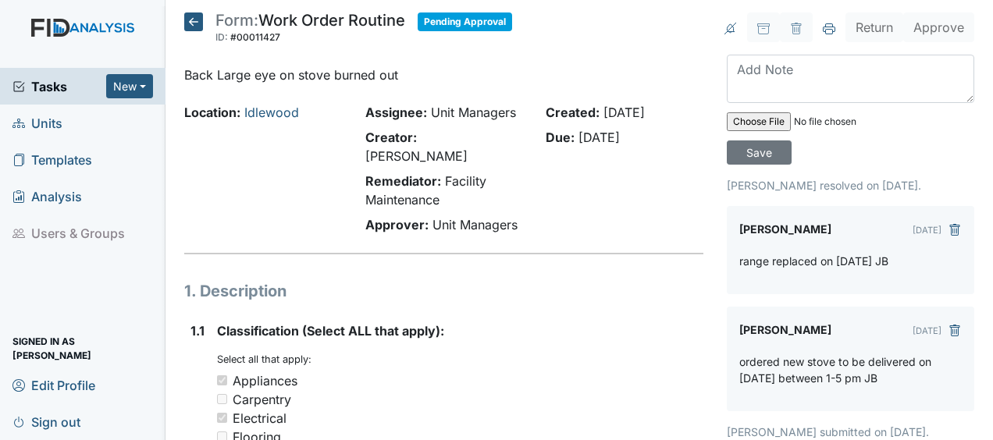
click at [193, 23] on icon at bounding box center [193, 21] width 19 height 19
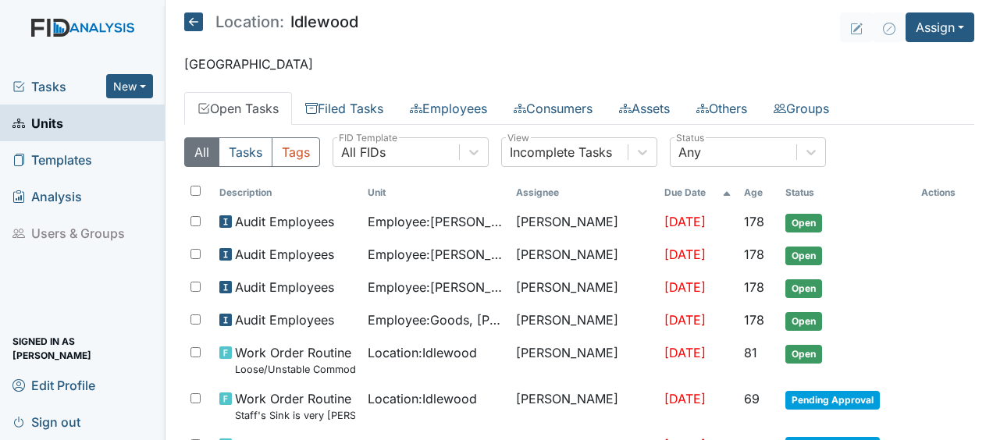
click at [195, 20] on icon at bounding box center [193, 21] width 19 height 19
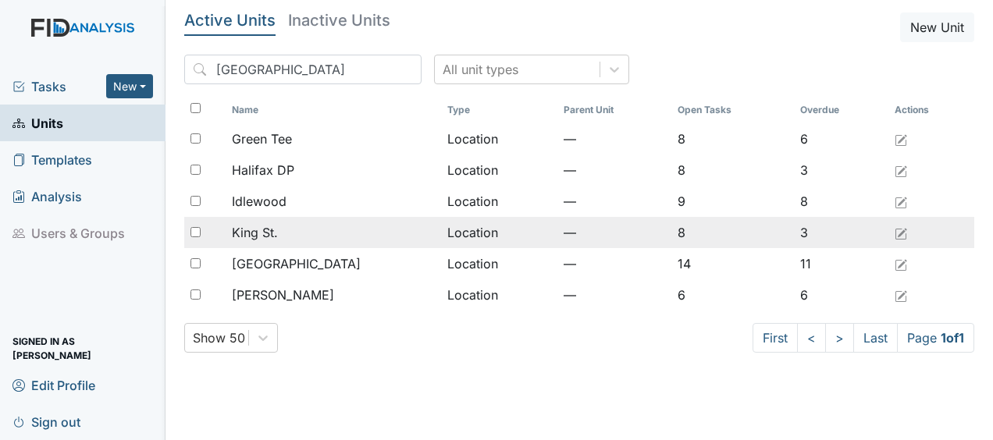
click at [264, 234] on span "King St." at bounding box center [255, 232] width 46 height 19
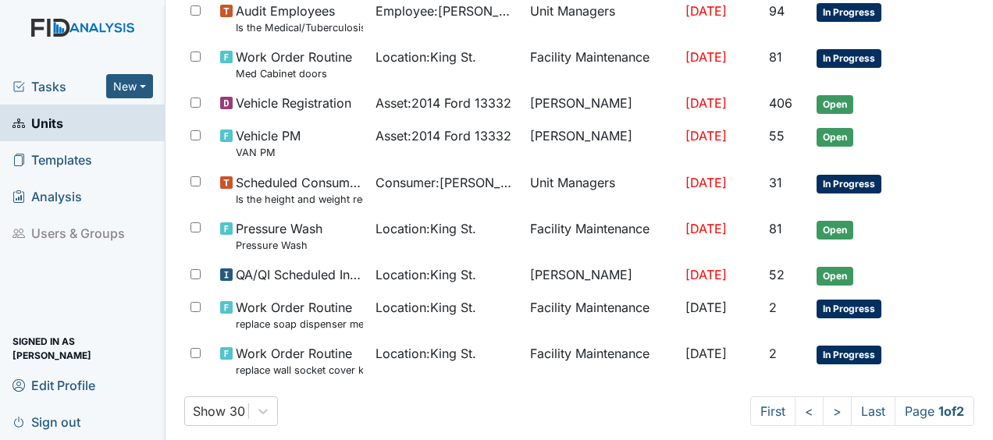
scroll to position [1202, 0]
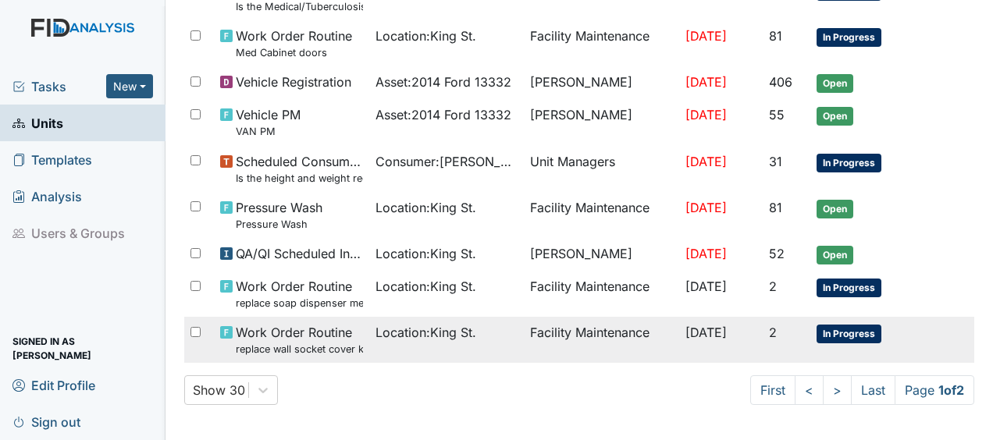
click at [312, 336] on span "Work Order Routine replace wall socket cover kitchen" at bounding box center [299, 340] width 126 height 34
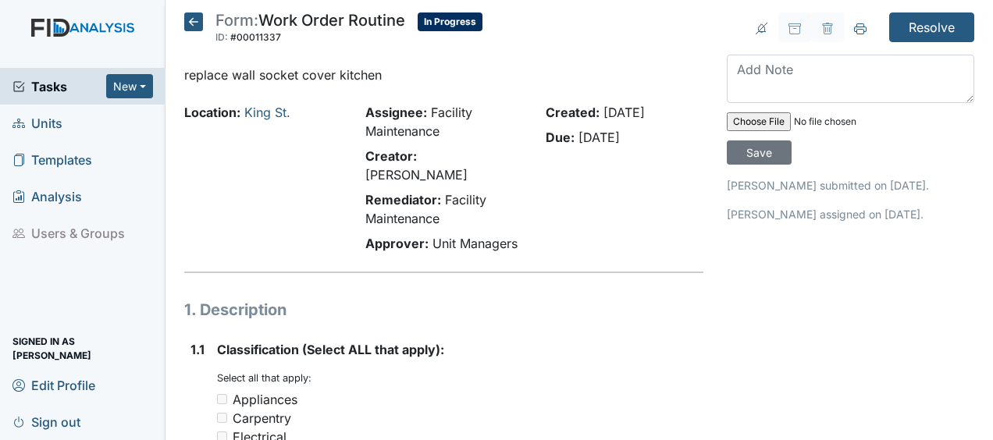
click at [326, 122] on div "Location: [GEOGRAPHIC_DATA]." at bounding box center [263, 181] width 181 height 156
click at [195, 23] on icon at bounding box center [193, 21] width 19 height 19
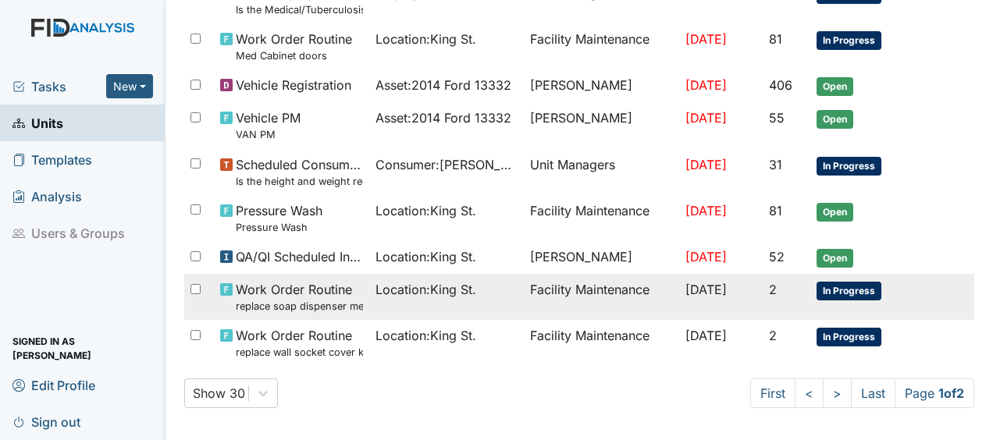
scroll to position [1201, 0]
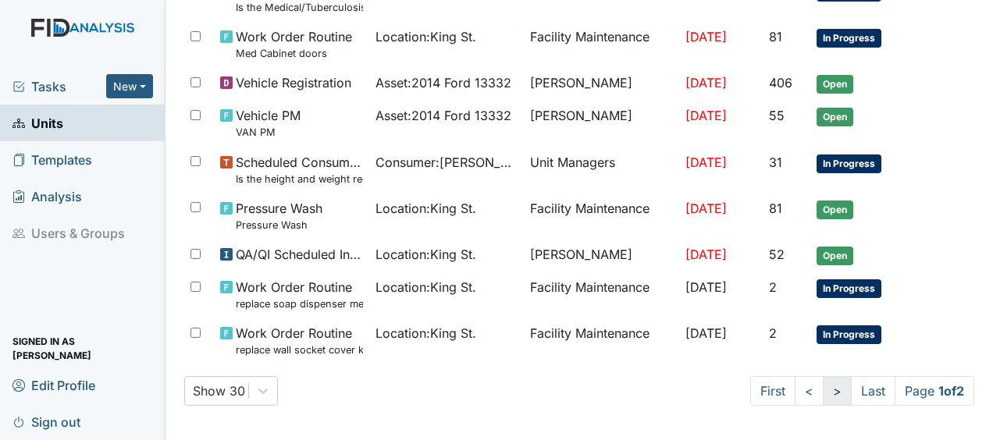
click at [823, 389] on link ">" at bounding box center [837, 391] width 29 height 30
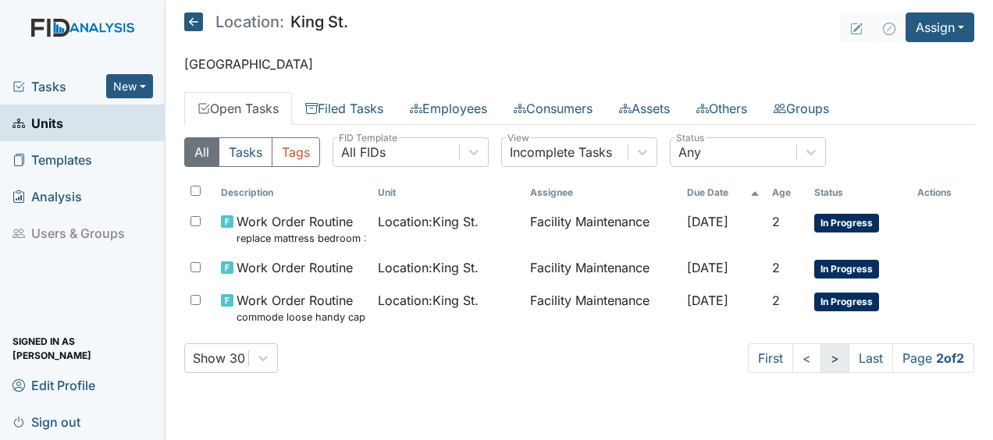
scroll to position [0, 0]
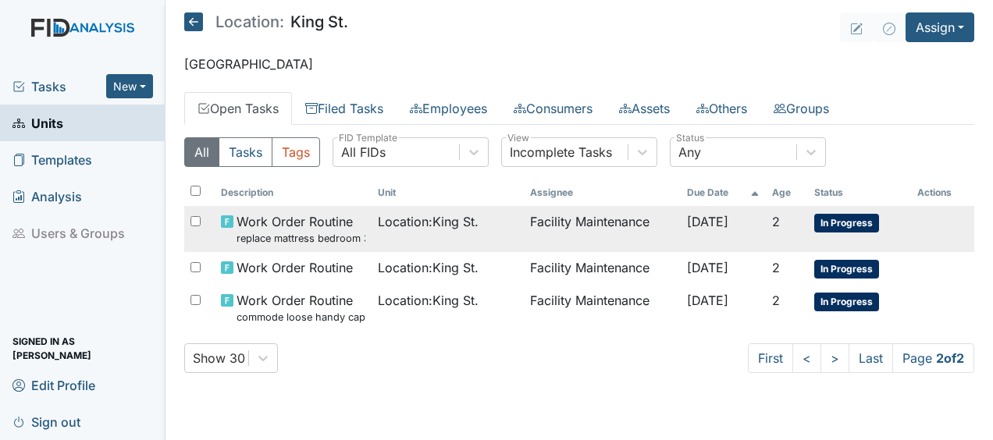
click at [419, 225] on span "Location : [GEOGRAPHIC_DATA]." at bounding box center [428, 221] width 101 height 19
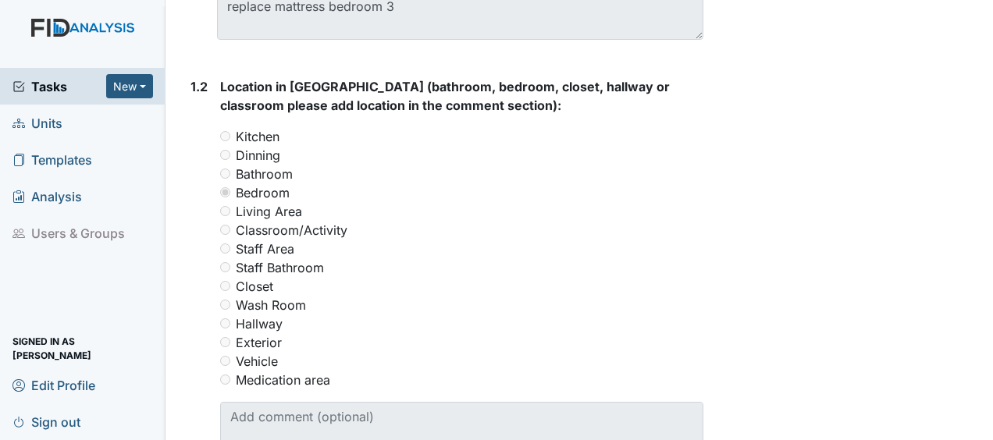
scroll to position [666, 0]
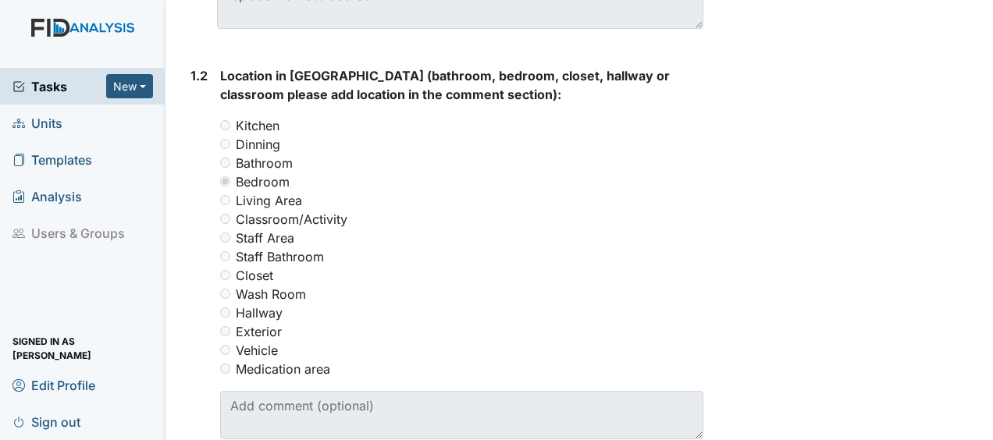
click at [418, 229] on div "Staff Area" at bounding box center [461, 238] width 483 height 19
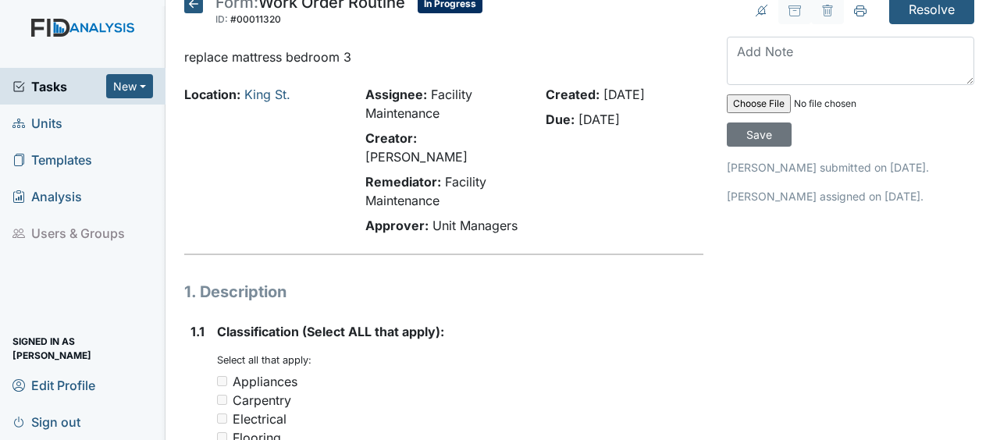
scroll to position [0, 0]
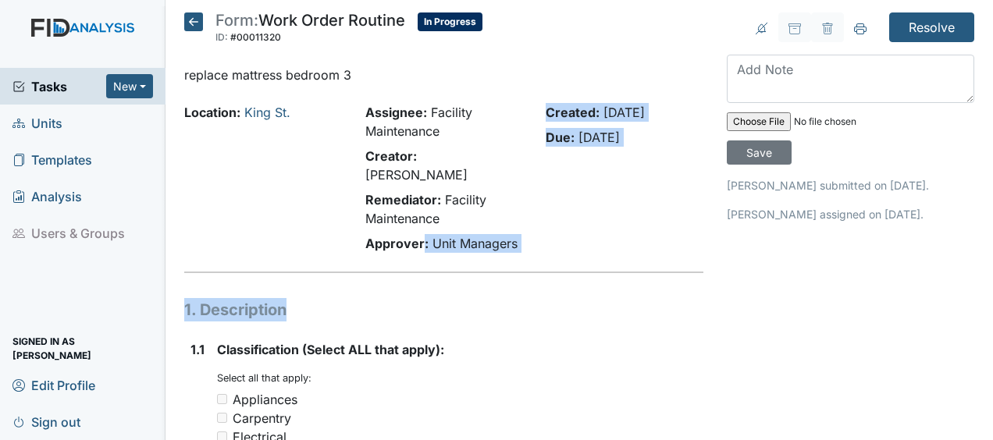
drag, startPoint x: 418, startPoint y: 215, endPoint x: 566, endPoint y: 262, distance: 154.8
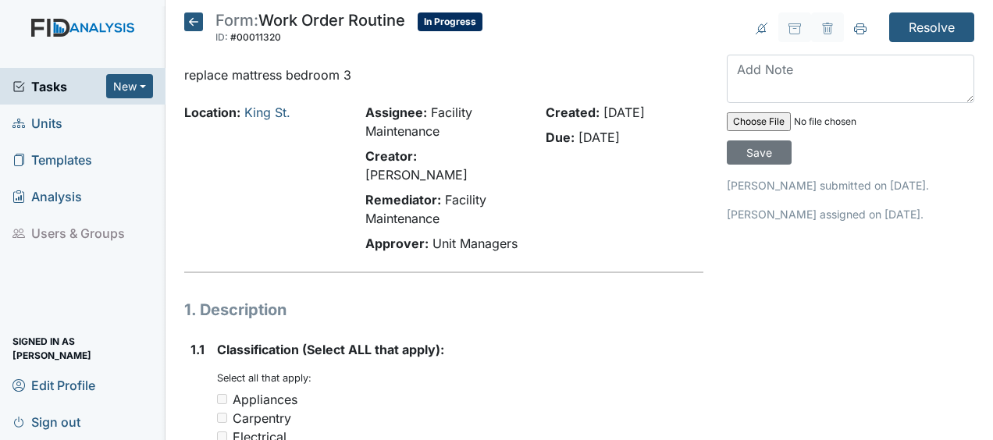
click at [201, 20] on icon at bounding box center [193, 21] width 19 height 19
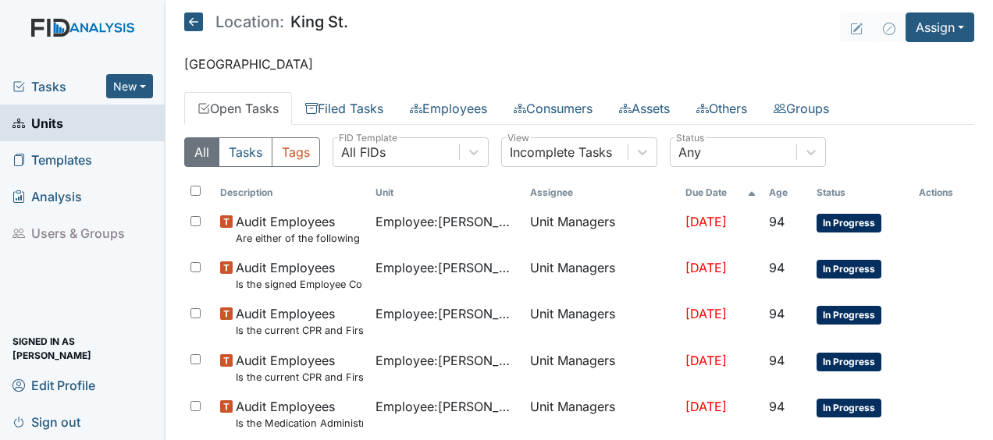
click at [193, 17] on icon at bounding box center [193, 21] width 19 height 19
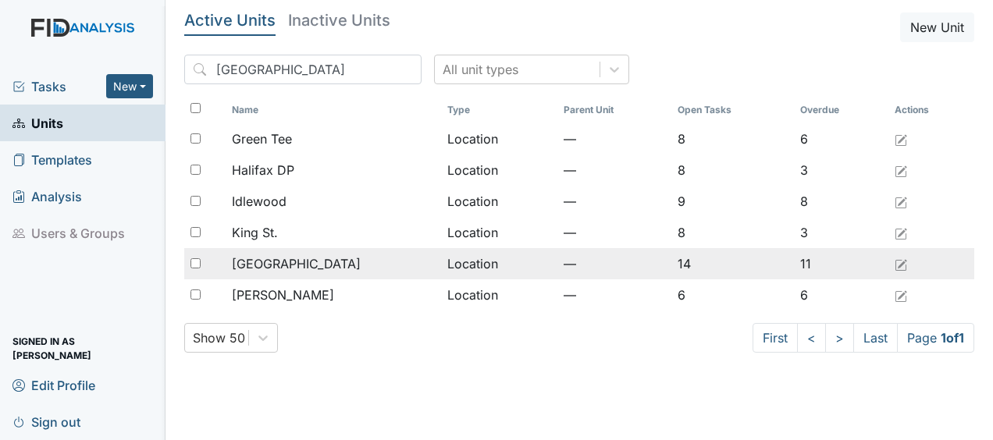
click at [309, 267] on div "[GEOGRAPHIC_DATA]" at bounding box center [333, 264] width 202 height 19
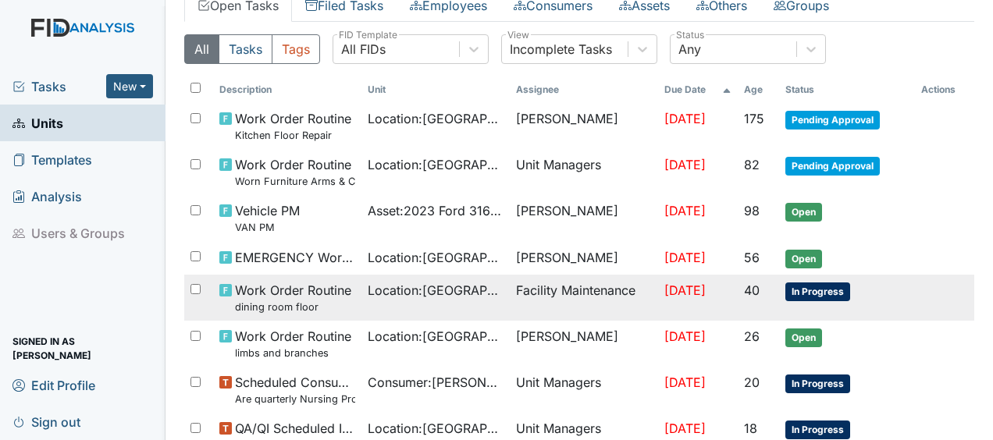
scroll to position [107, 0]
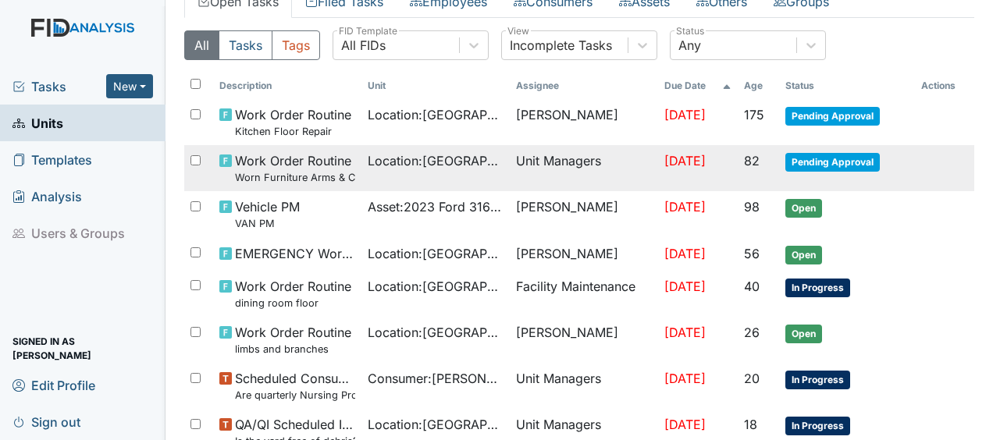
click at [320, 160] on span "Work Order Routine Worn Furniture Arms & Cushion" at bounding box center [295, 168] width 120 height 34
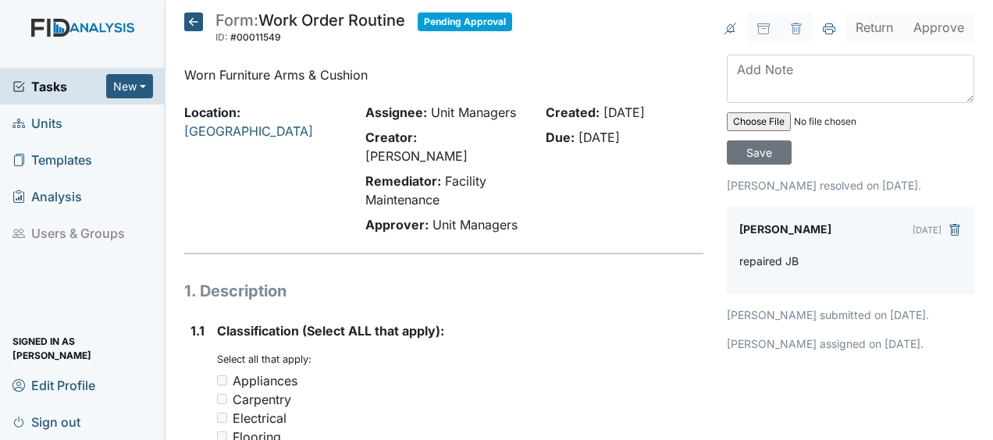
click at [320, 160] on div "Location: [GEOGRAPHIC_DATA]" at bounding box center [263, 171] width 181 height 137
click at [190, 22] on icon at bounding box center [193, 21] width 19 height 19
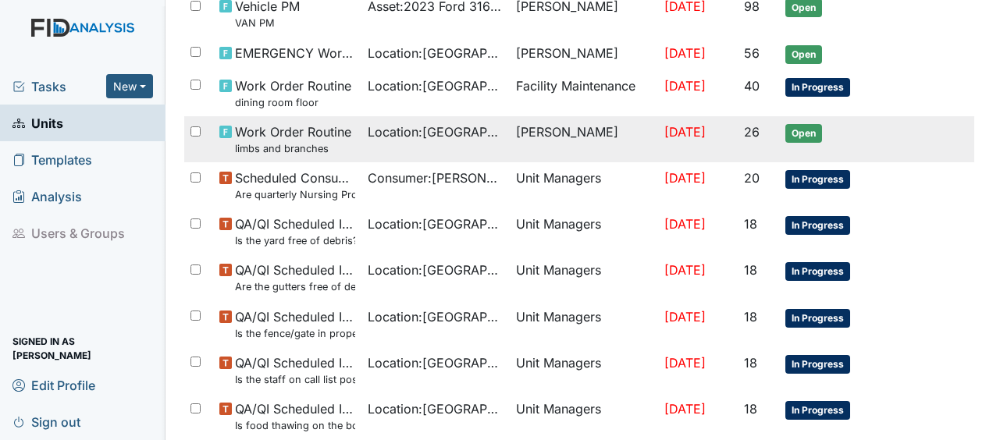
scroll to position [308, 0]
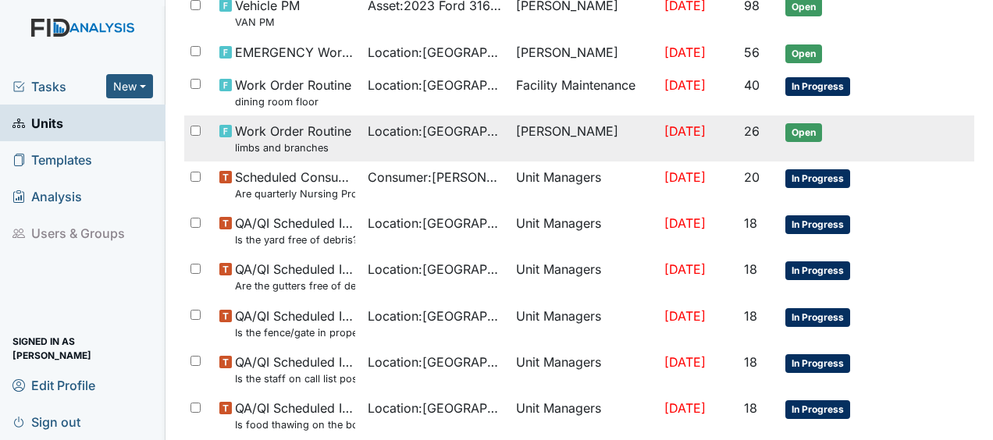
click at [278, 130] on span "Work Order Routine limbs and branches" at bounding box center [293, 139] width 116 height 34
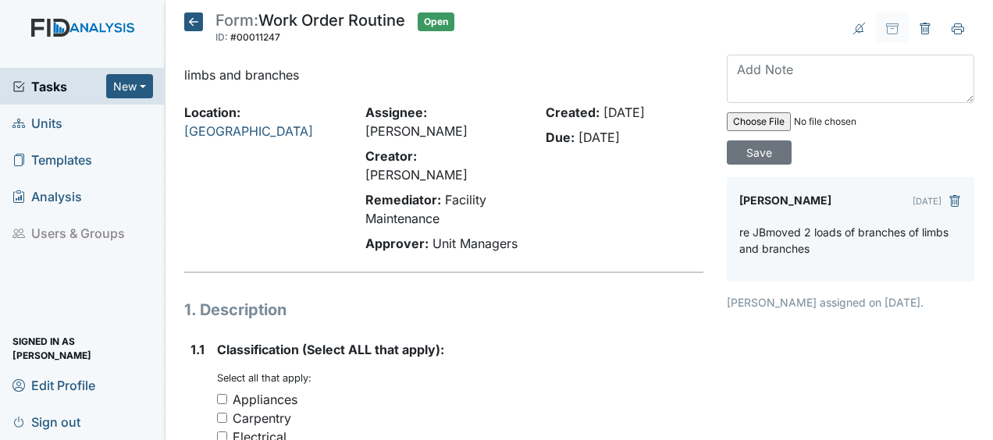
click at [198, 23] on icon at bounding box center [193, 21] width 19 height 19
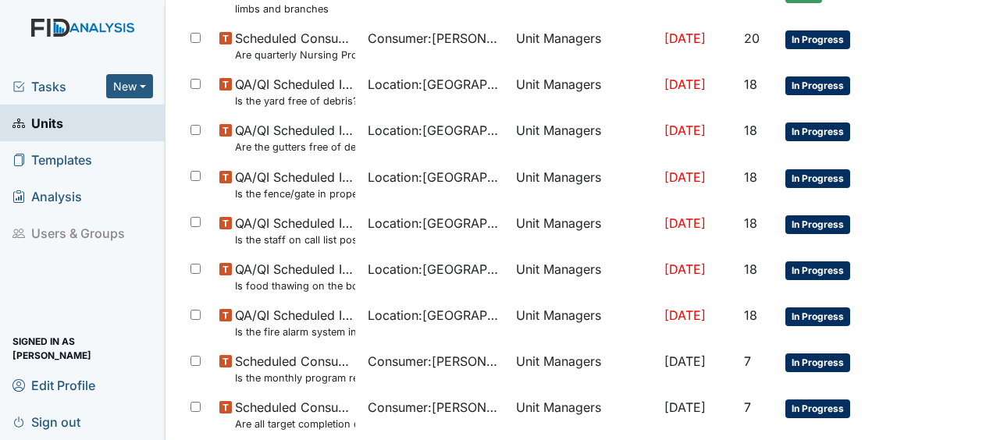
scroll to position [448, 0]
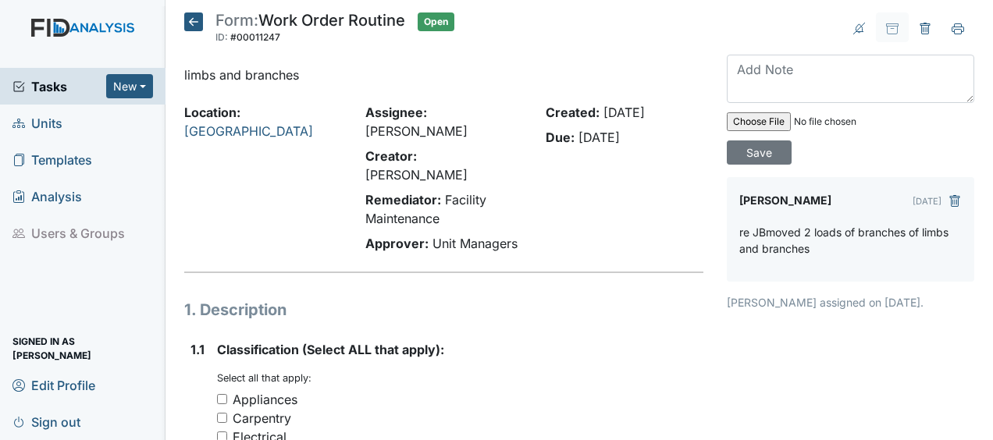
click at [194, 20] on icon at bounding box center [193, 21] width 19 height 19
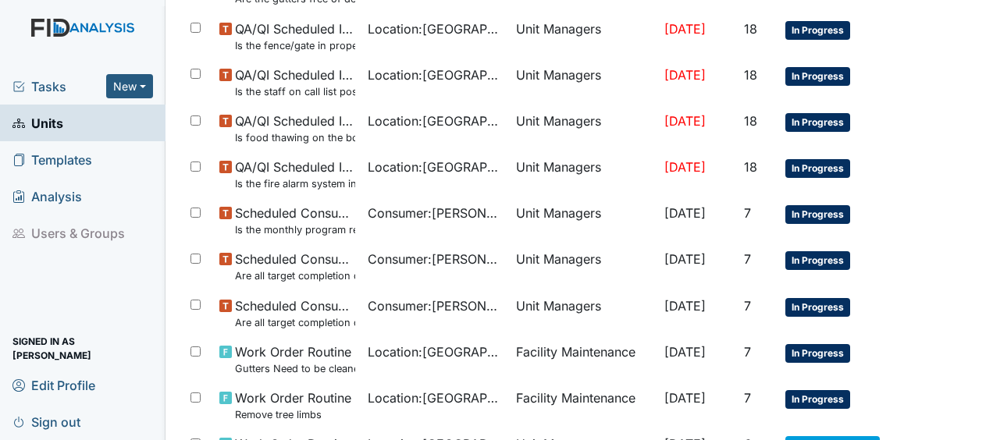
scroll to position [708, 0]
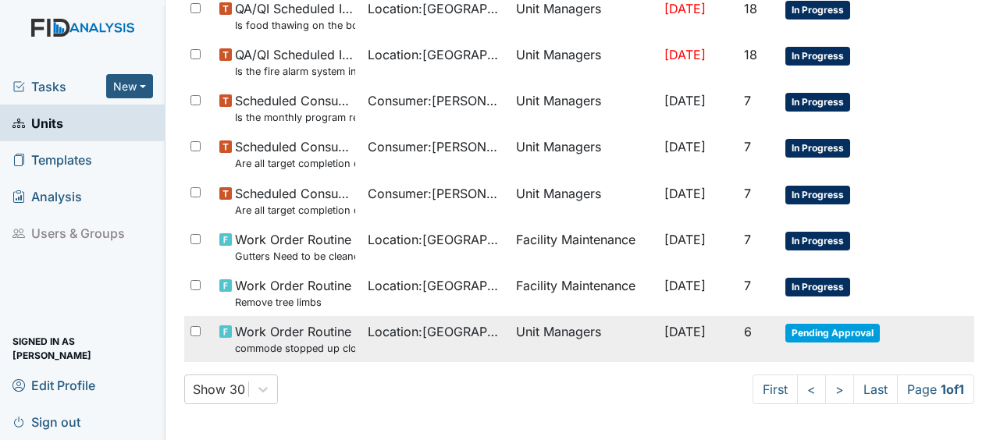
click at [542, 331] on td "Unit Managers" at bounding box center [584, 339] width 148 height 46
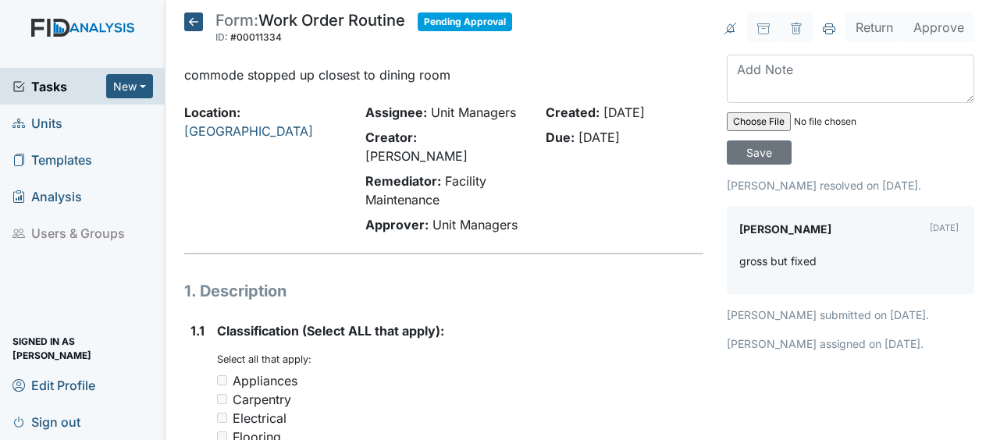
click at [195, 24] on icon at bounding box center [193, 21] width 19 height 19
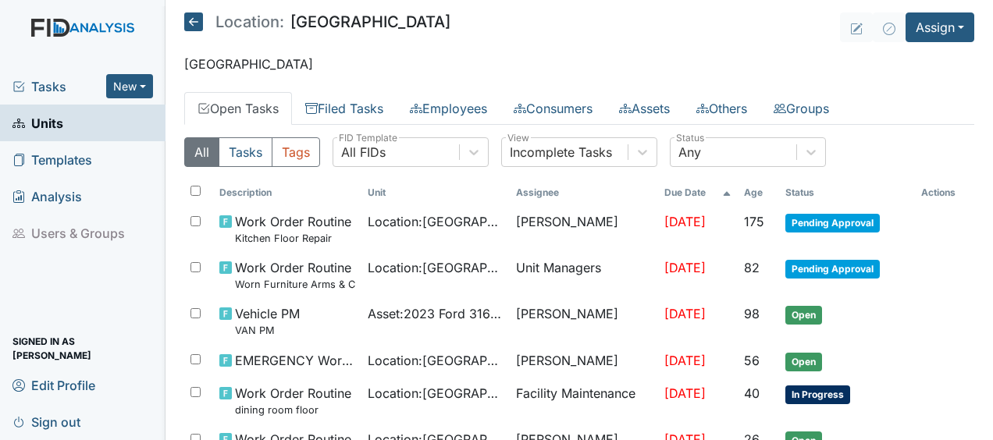
click at [198, 22] on icon at bounding box center [193, 21] width 19 height 19
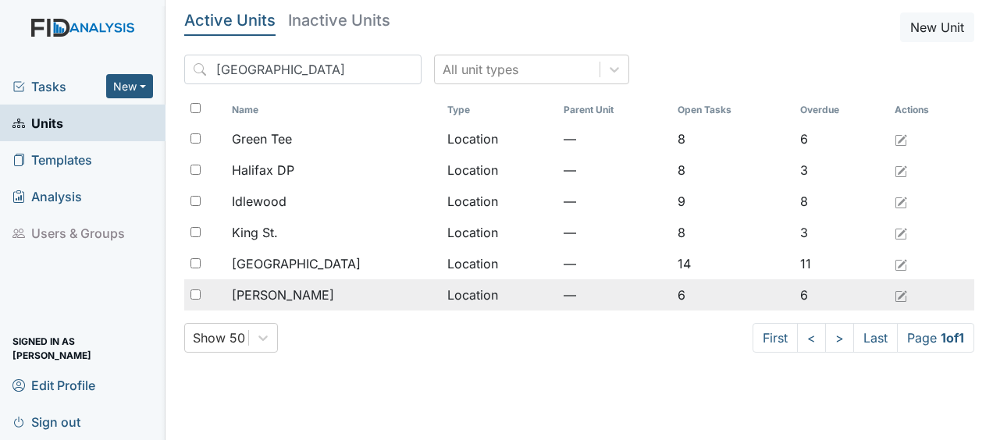
click at [441, 290] on td "Location" at bounding box center [499, 294] width 116 height 31
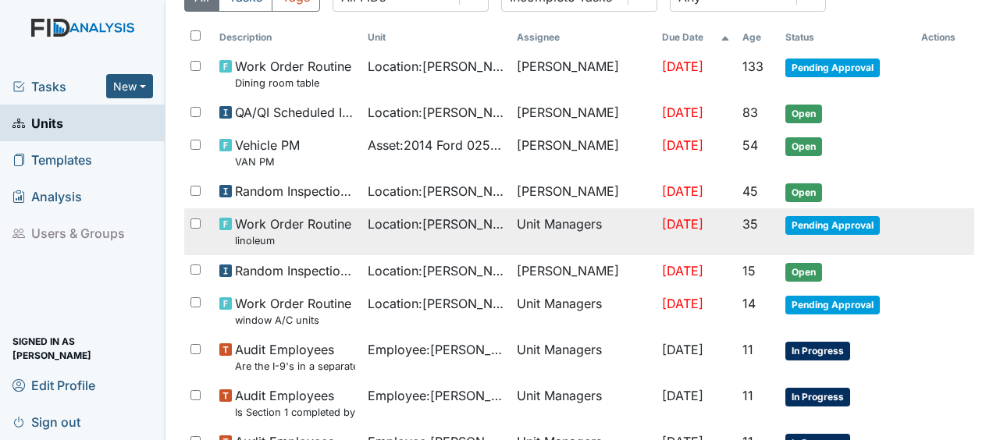
scroll to position [159, 0]
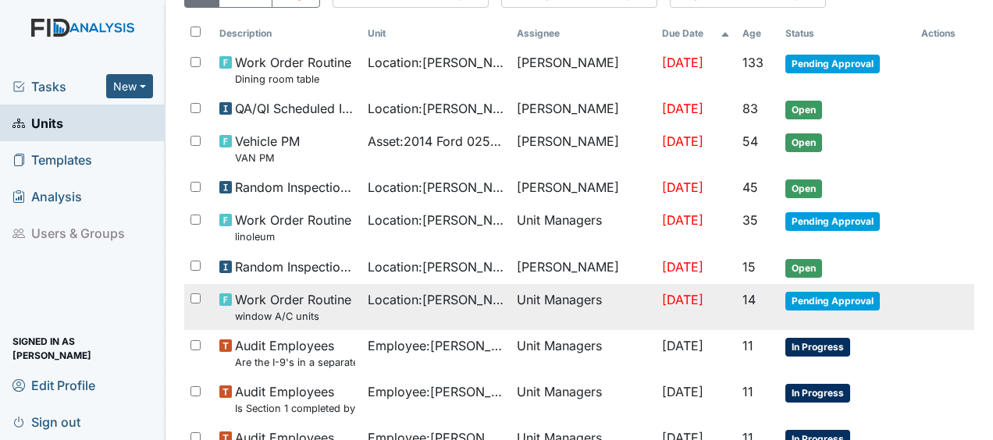
click at [386, 304] on span "Location : McFarland" at bounding box center [436, 299] width 136 height 19
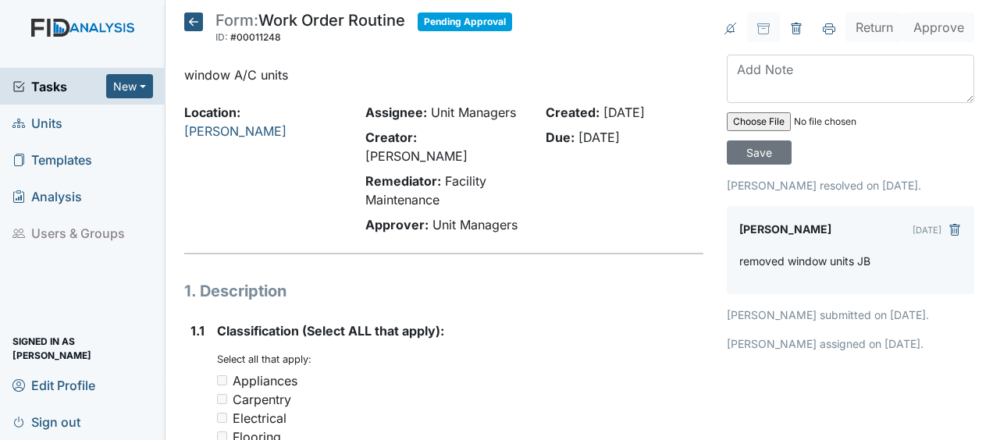
click at [199, 12] on icon at bounding box center [193, 21] width 19 height 19
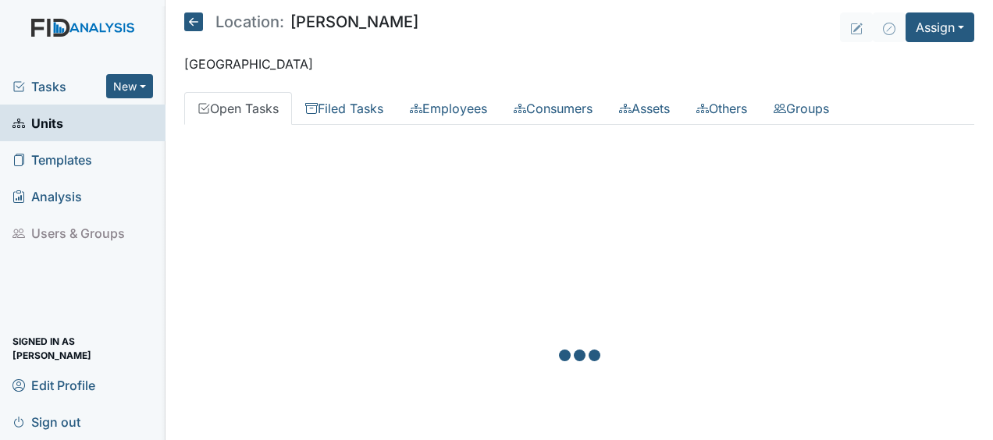
click at [199, 12] on icon at bounding box center [193, 21] width 19 height 19
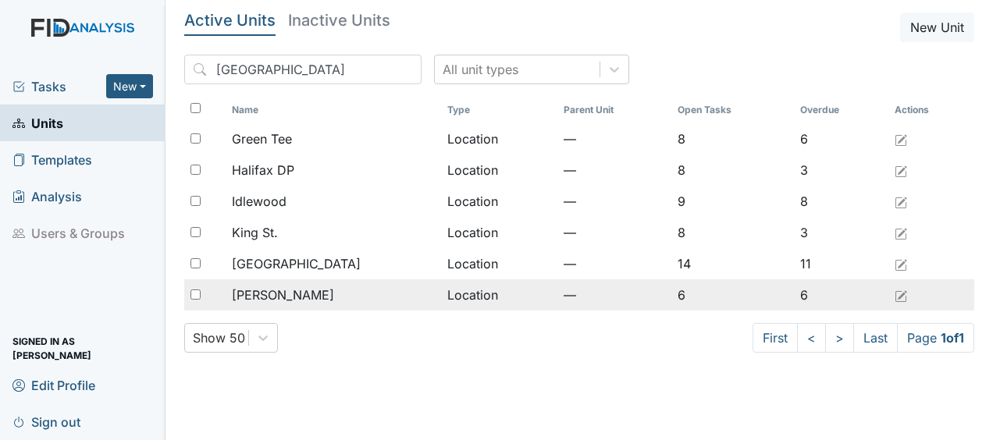
click at [309, 297] on div "[PERSON_NAME]" at bounding box center [333, 295] width 202 height 19
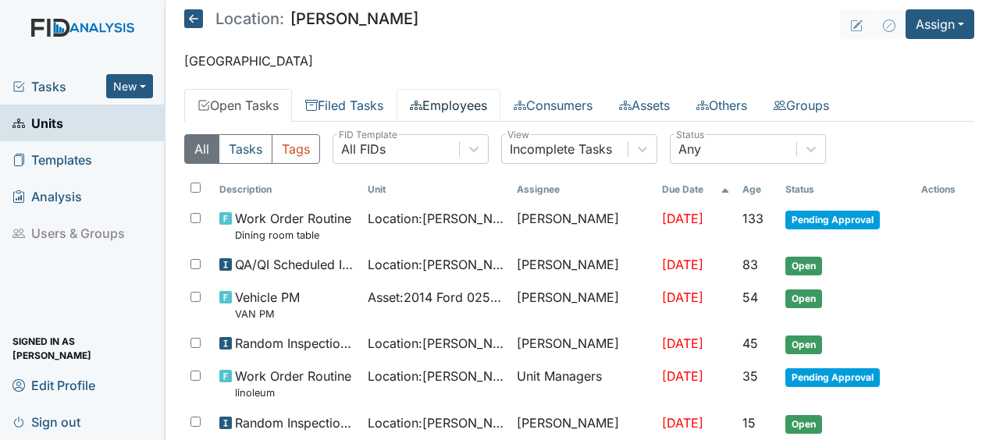
scroll to position [2, 0]
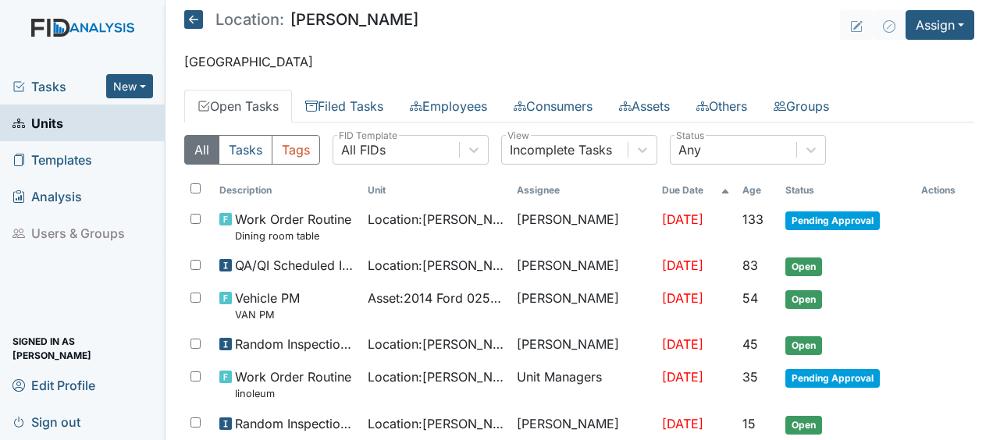
click at [197, 20] on icon at bounding box center [193, 19] width 19 height 19
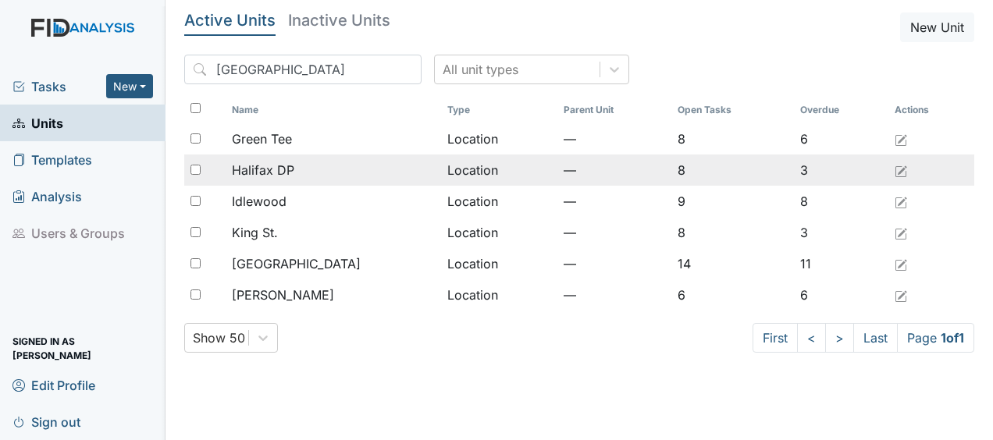
click at [279, 171] on span "Halifax DP" at bounding box center [263, 170] width 62 height 19
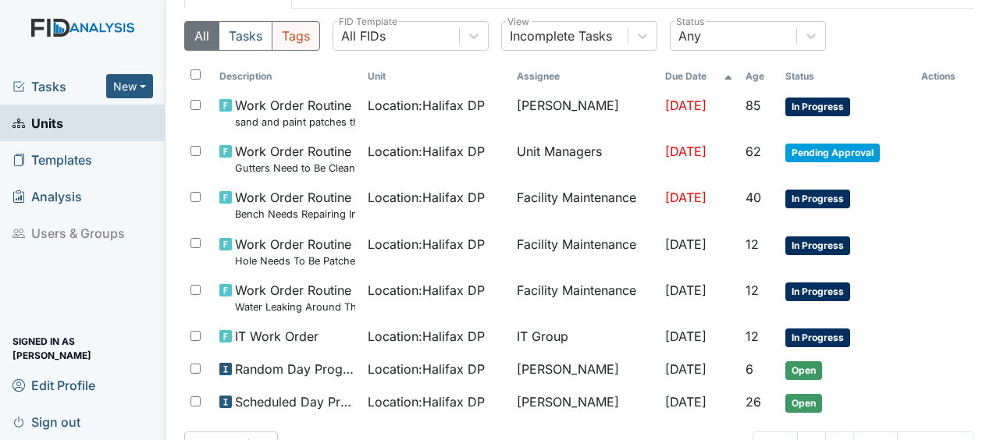
scroll to position [118, 0]
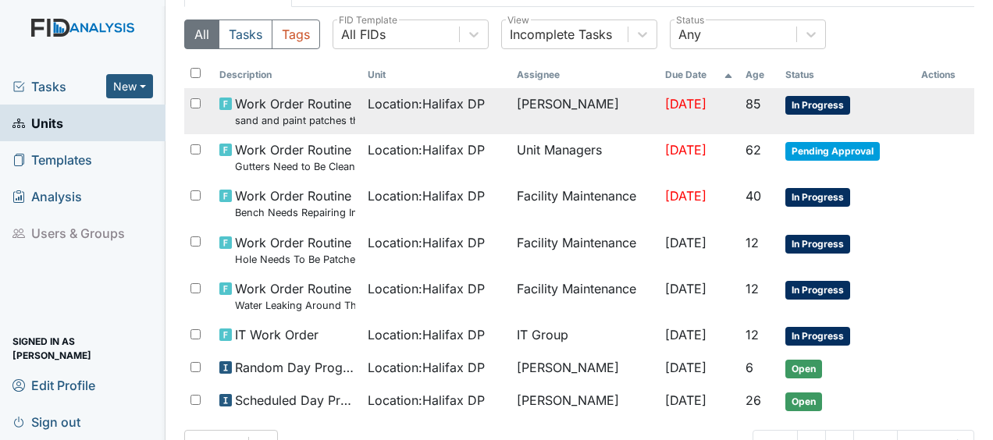
click at [279, 98] on span "Work Order Routine sand and paint patches throughout" at bounding box center [295, 111] width 120 height 34
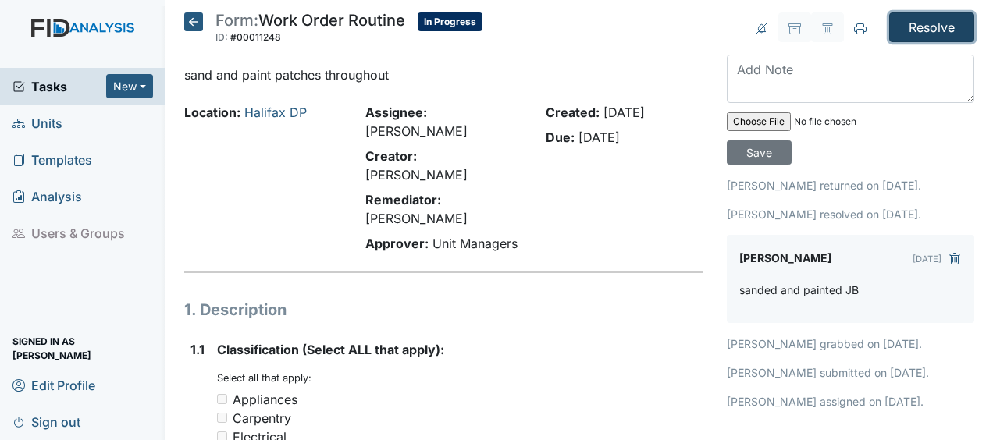
click at [906, 26] on input "Resolve" at bounding box center [931, 27] width 85 height 30
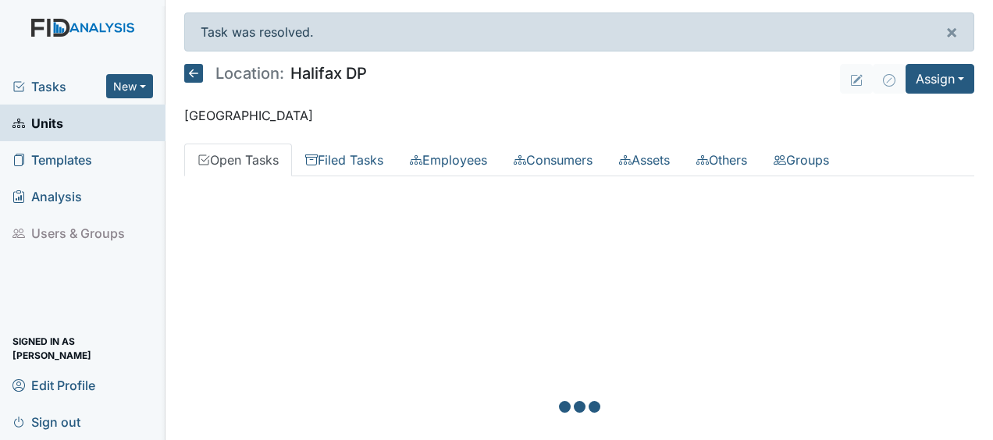
click at [789, 126] on main "Task was resolved. × Location: Halifax DP Assign Assign Form Assign Inspection …" at bounding box center [580, 220] width 828 height 440
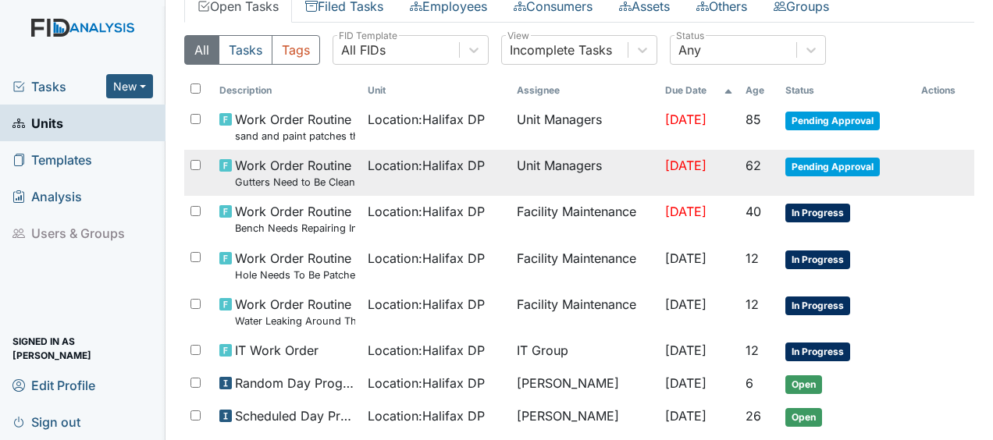
scroll to position [155, 0]
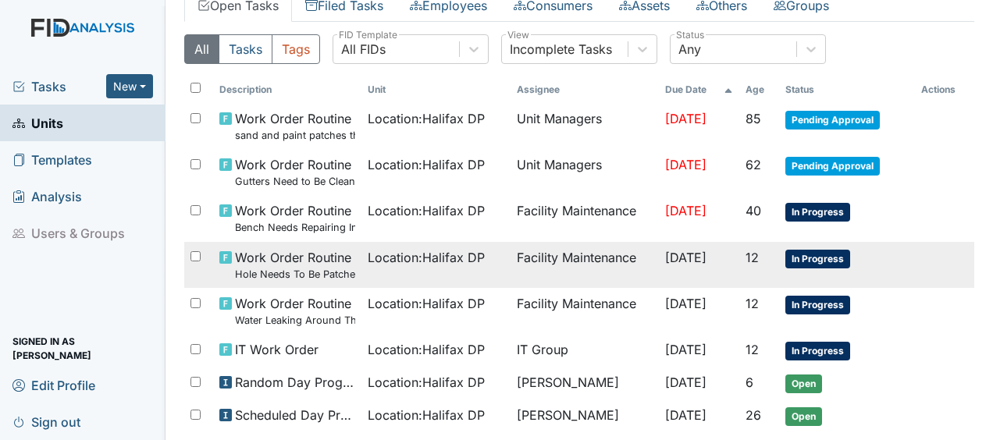
click at [361, 256] on td "Location : Halifax DP" at bounding box center [435, 265] width 148 height 46
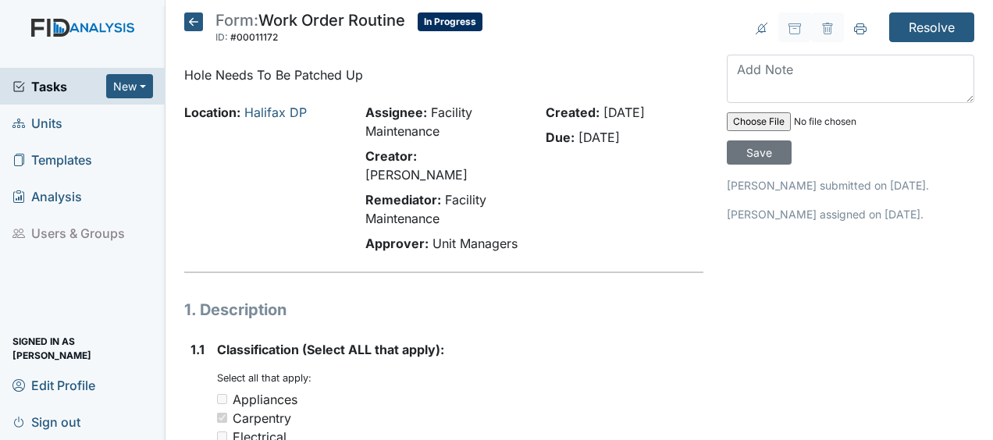
click at [194, 19] on icon at bounding box center [193, 21] width 19 height 19
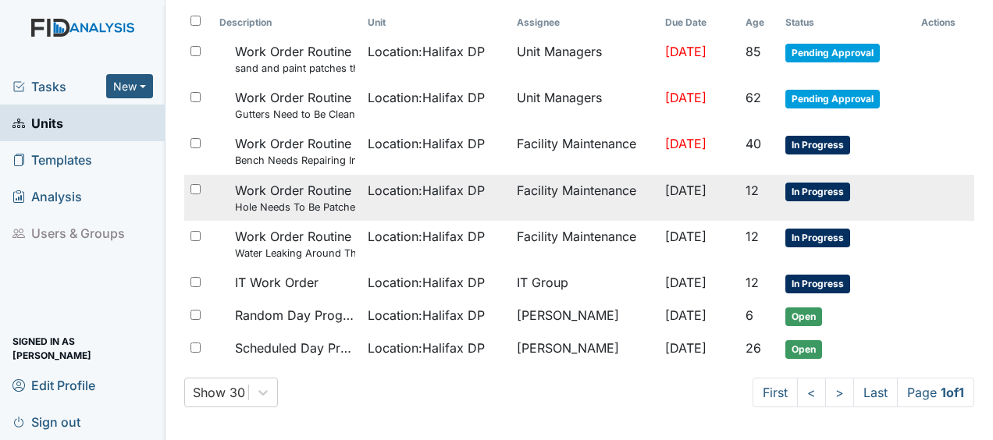
scroll to position [172, 0]
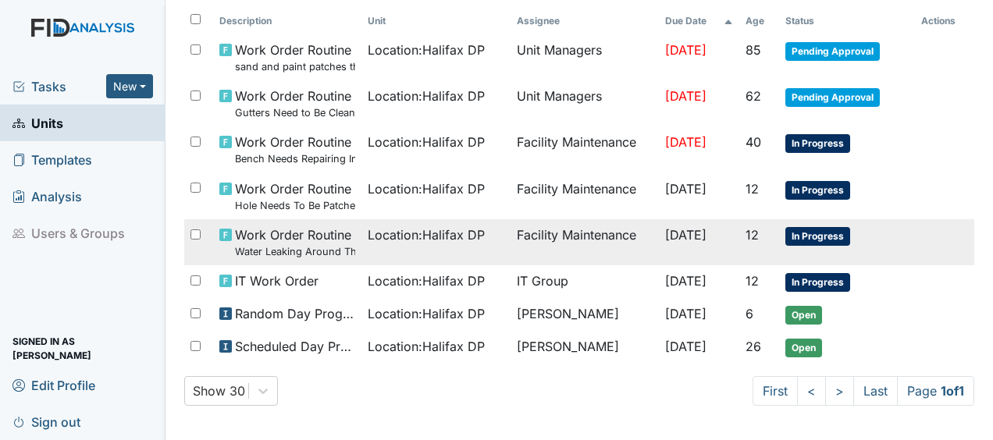
click at [670, 235] on span "[DATE]" at bounding box center [685, 235] width 41 height 16
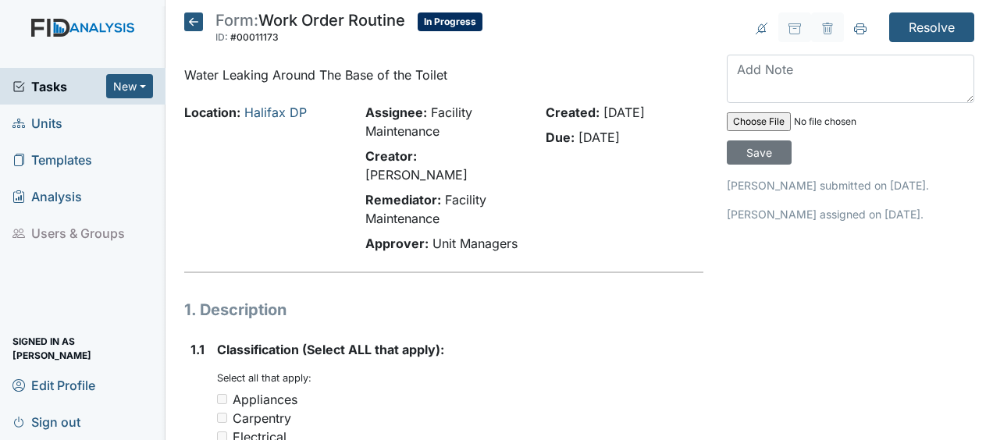
click at [194, 19] on icon at bounding box center [193, 21] width 19 height 19
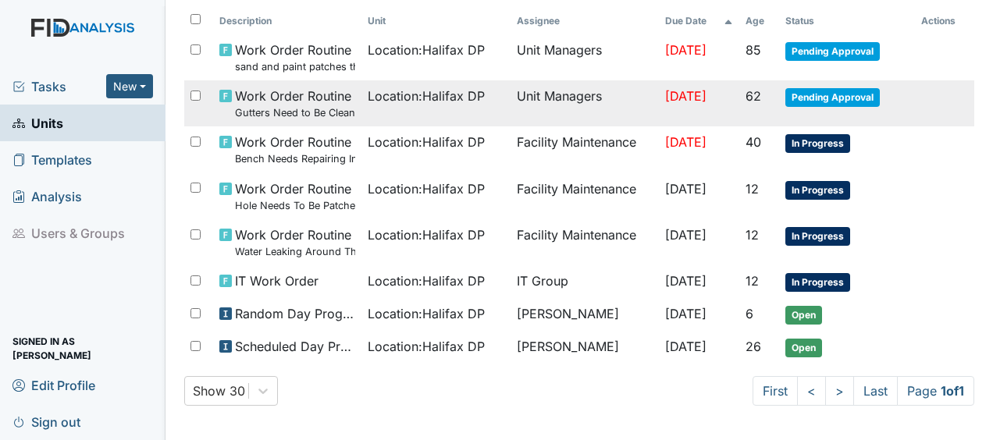
scroll to position [171, 0]
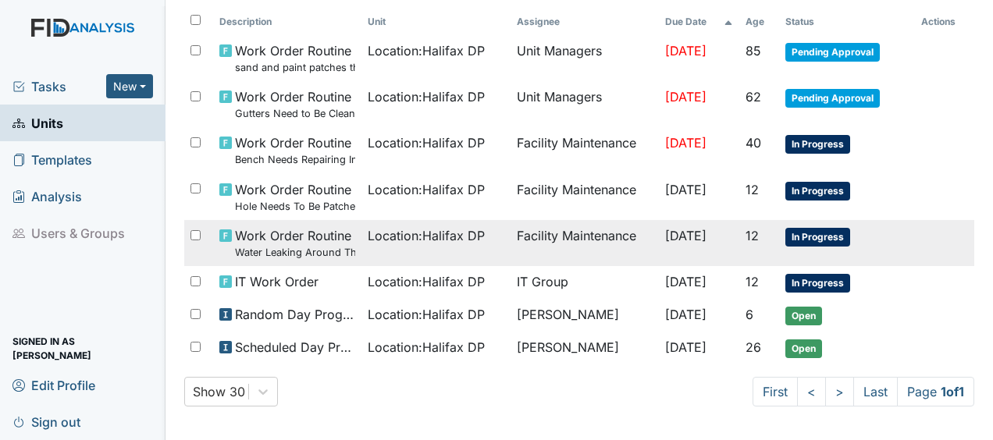
click at [443, 249] on td "Location : [GEOGRAPHIC_DATA] DP" at bounding box center [435, 243] width 148 height 46
